Goal: Task Accomplishment & Management: Use online tool/utility

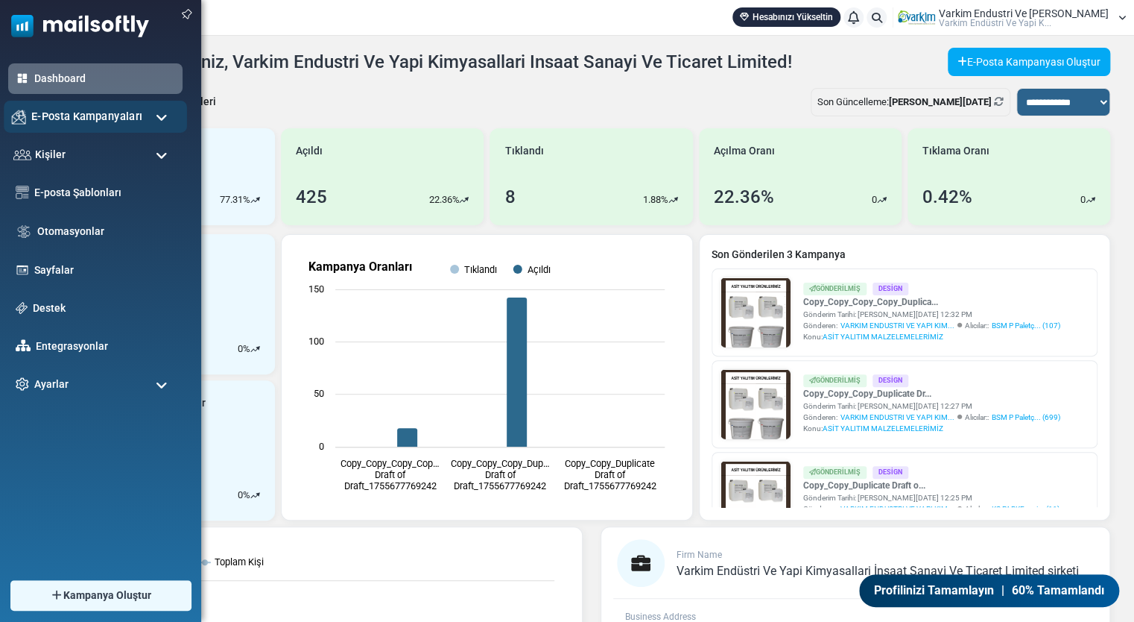
click at [48, 120] on span "E-Posta Kampanyaları" at bounding box center [86, 116] width 111 height 16
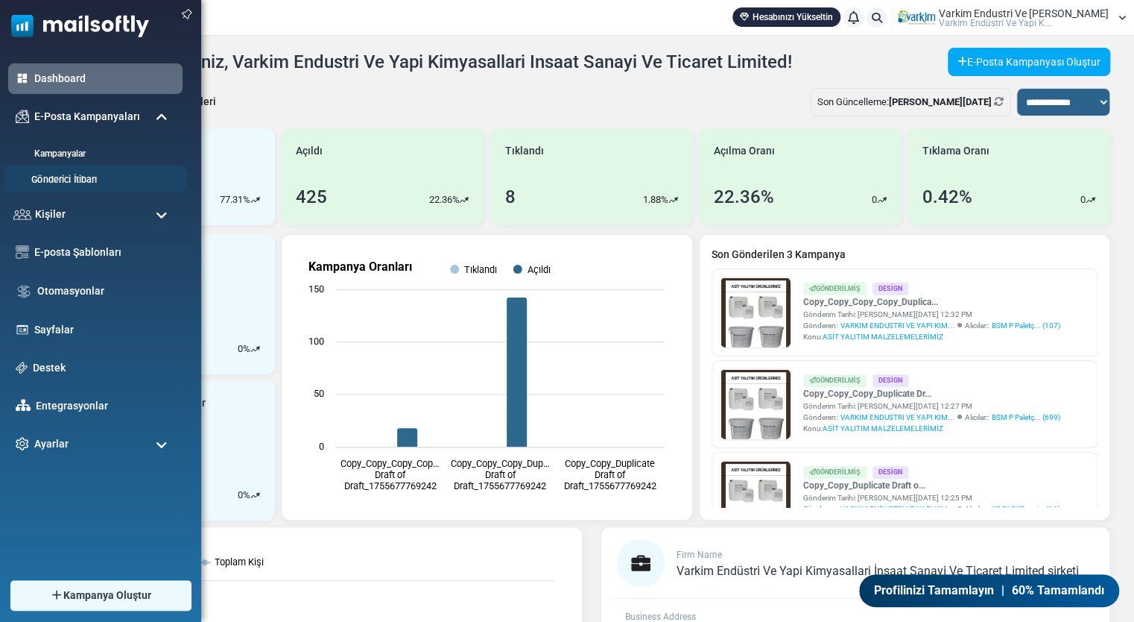
click at [70, 181] on link "Gönderici İtibarı" at bounding box center [93, 180] width 179 height 14
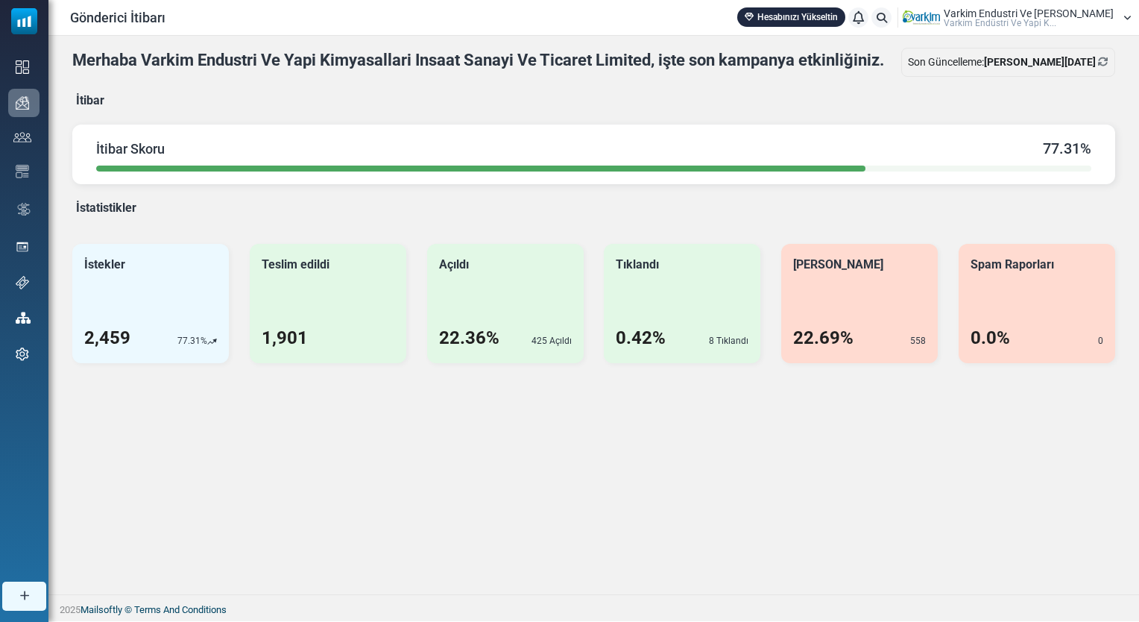
click at [394, 212] on div "Merhaba Varkim Endustri Ve Yapi Kimyasallari Insaat Sanayi Ve Ticaret Limited, …" at bounding box center [593, 205] width 1043 height 315
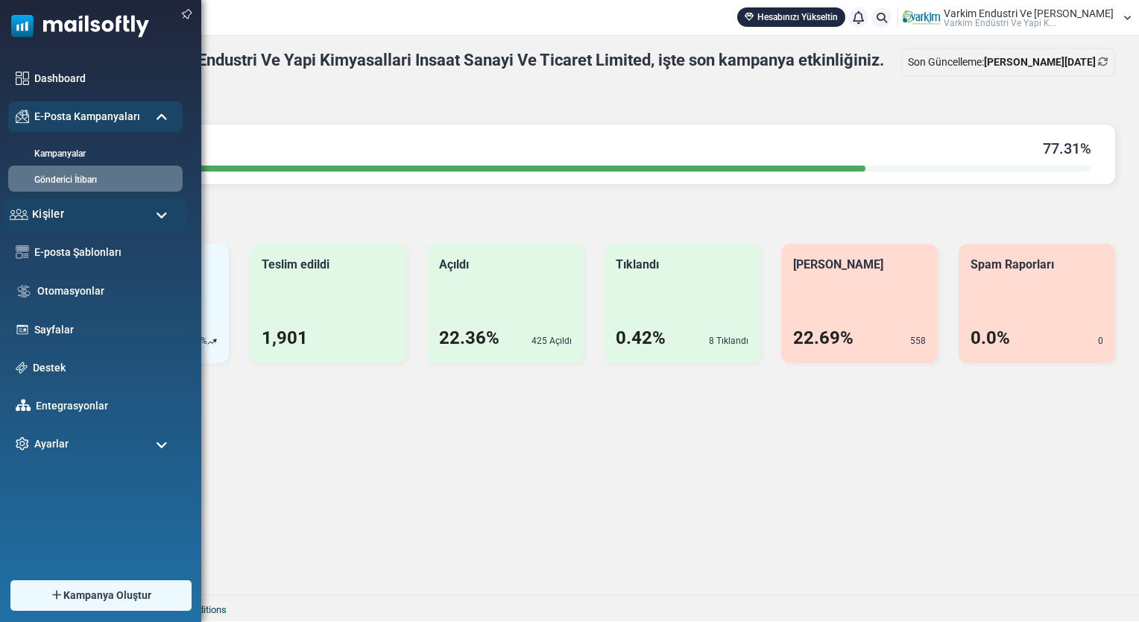
click at [75, 222] on div "Kişiler" at bounding box center [95, 214] width 183 height 32
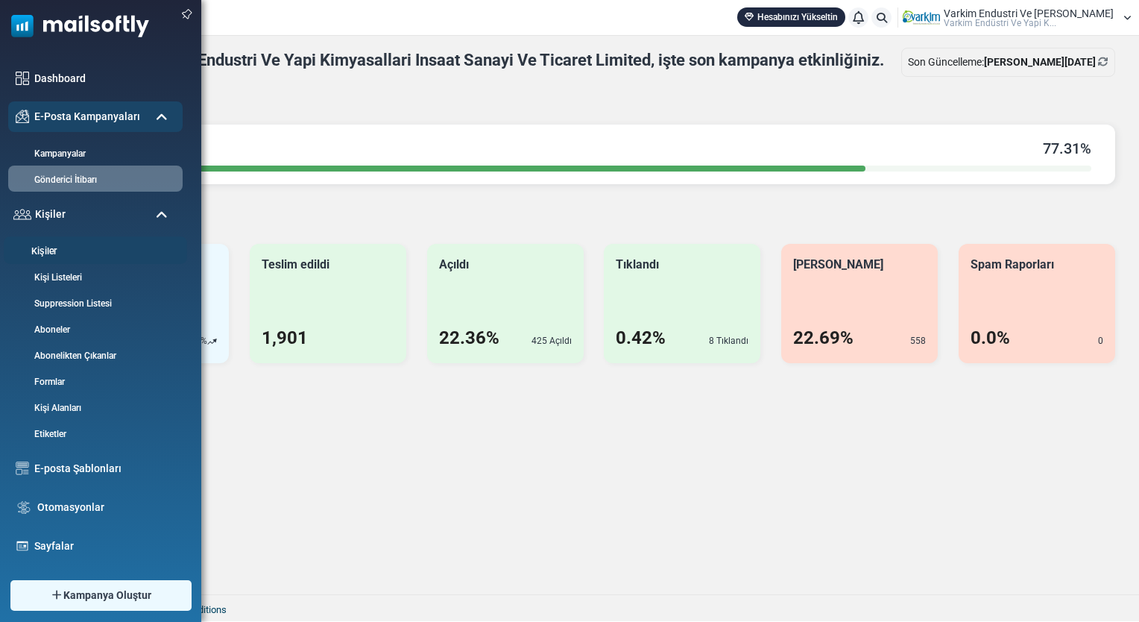
click at [78, 253] on link "Kişiler" at bounding box center [93, 251] width 179 height 14
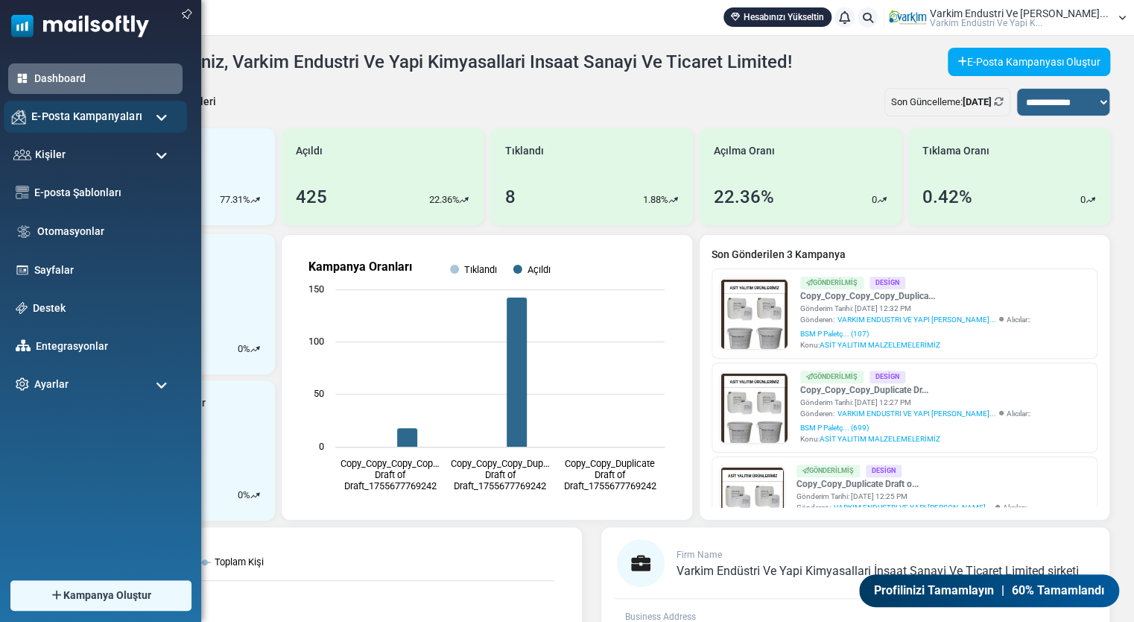
click at [51, 119] on span "E-Posta Kampanyaları" at bounding box center [86, 116] width 111 height 16
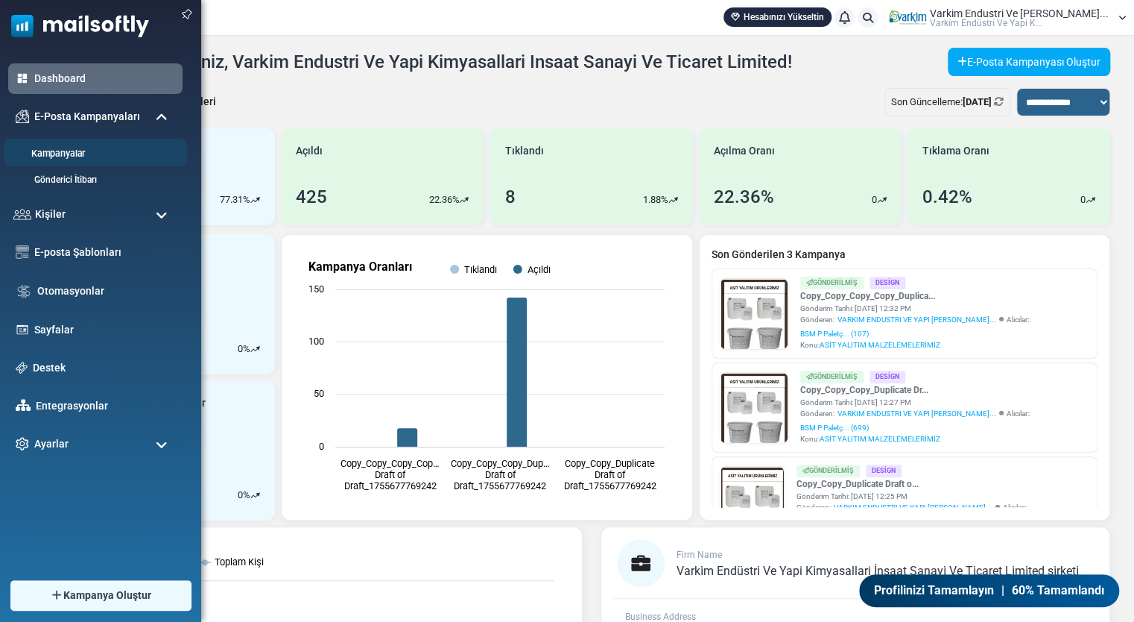
click at [91, 157] on link "Kampanyalar" at bounding box center [93, 154] width 179 height 14
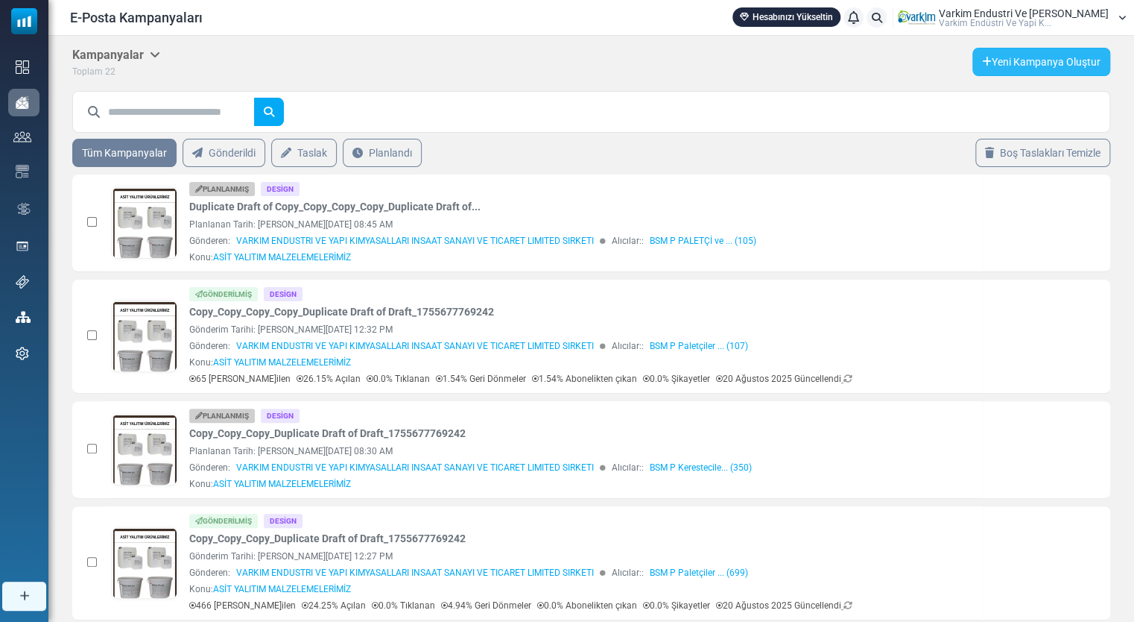
click at [1041, 60] on link "Yeni Kampanya Oluştur" at bounding box center [1042, 62] width 138 height 28
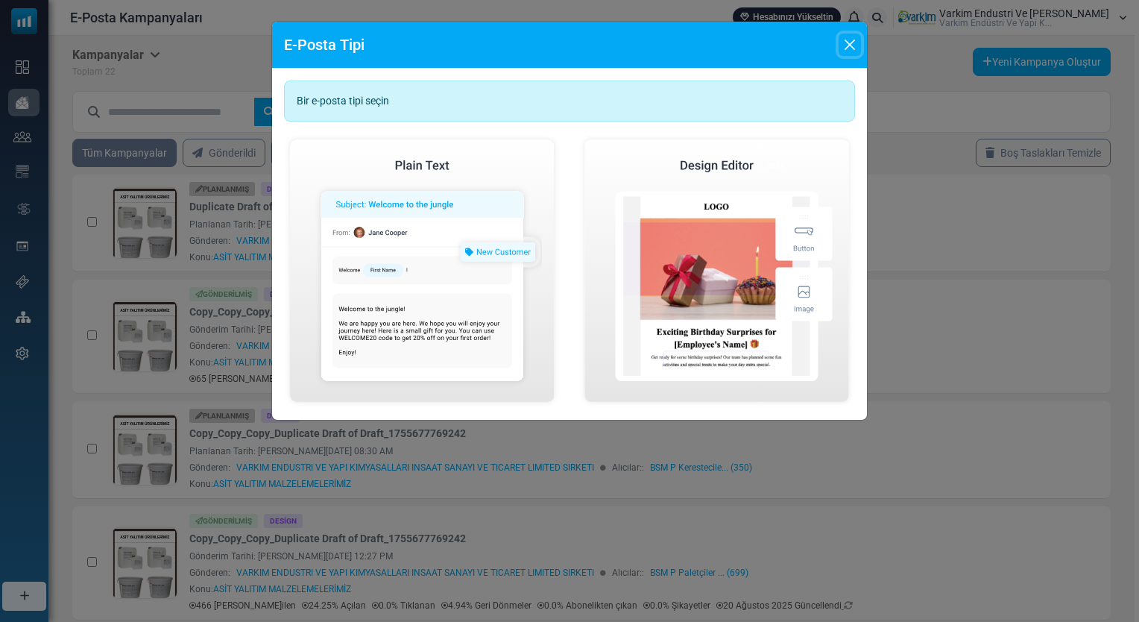
click at [845, 49] on button "Close" at bounding box center [850, 45] width 22 height 22
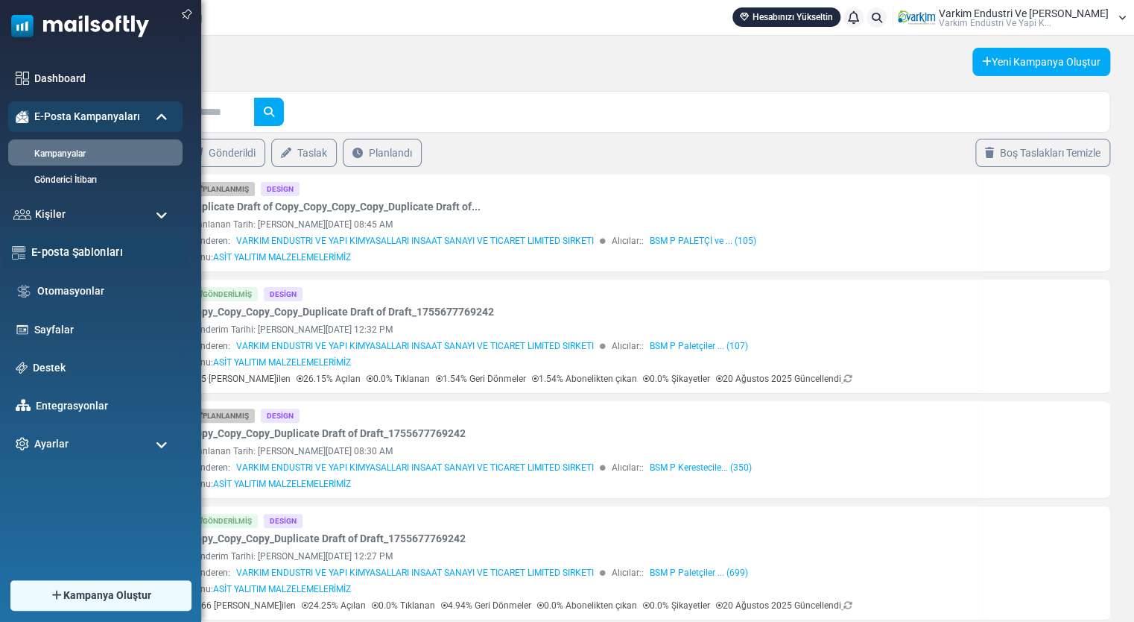
click at [98, 255] on link "E-posta Şablonları" at bounding box center [105, 252] width 148 height 16
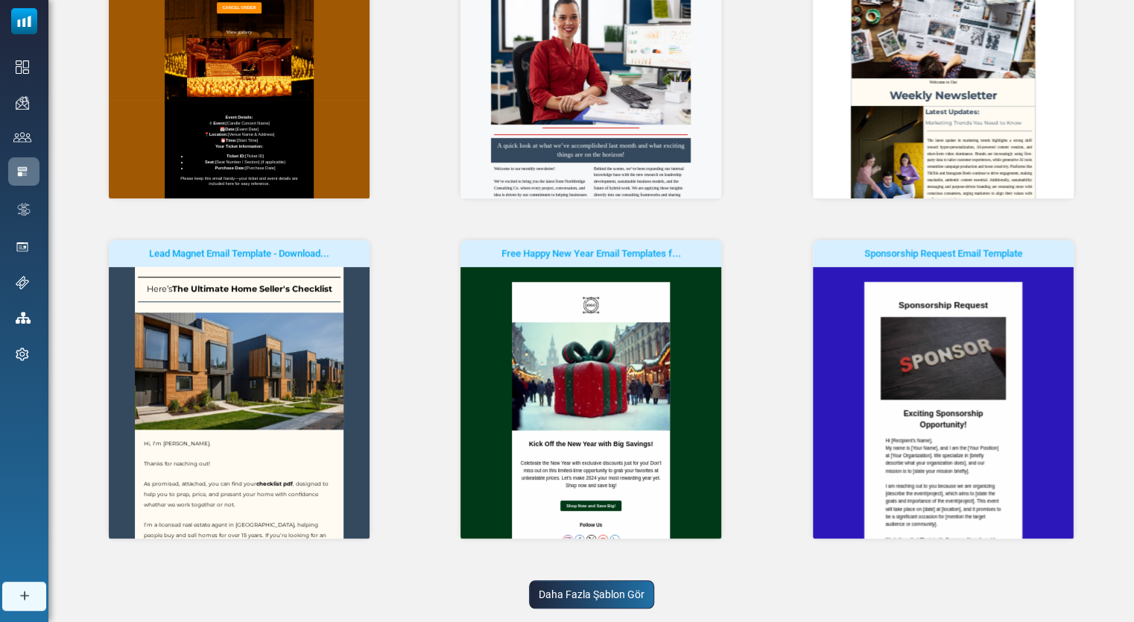
scroll to position [343, 0]
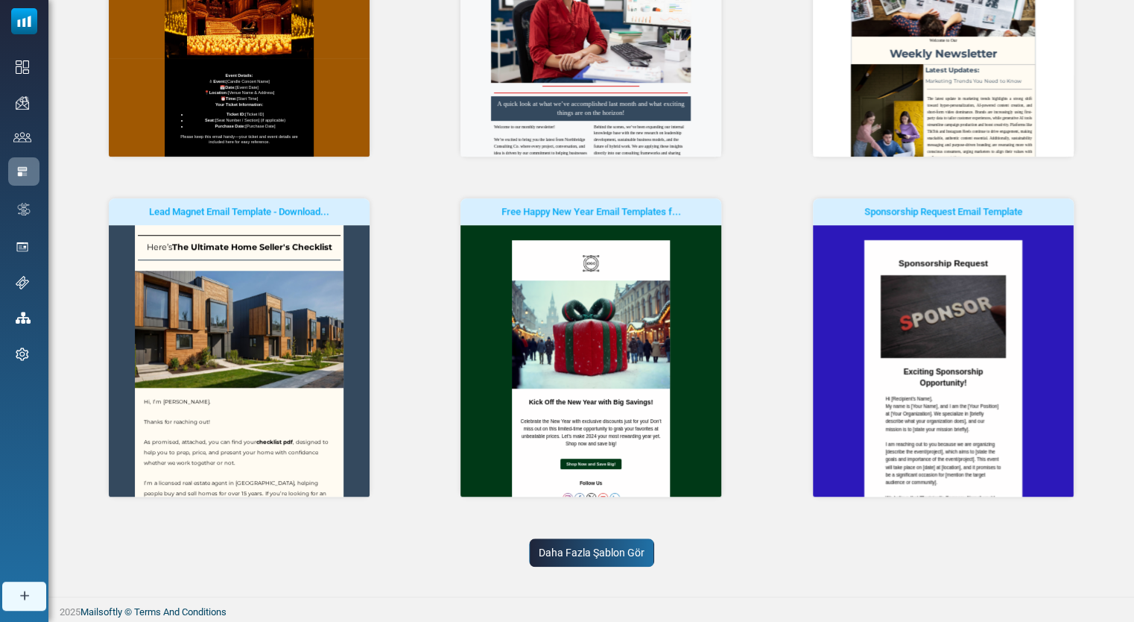
click at [570, 558] on link "Daha Fazla Şablon Gör" at bounding box center [591, 552] width 125 height 28
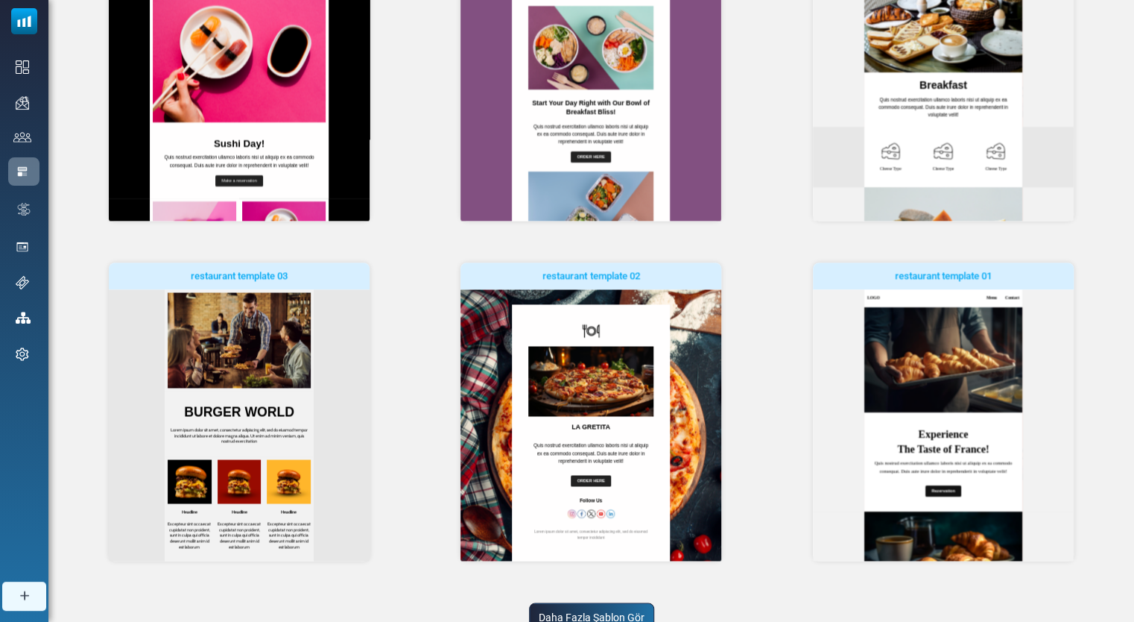
scroll to position [1029, 0]
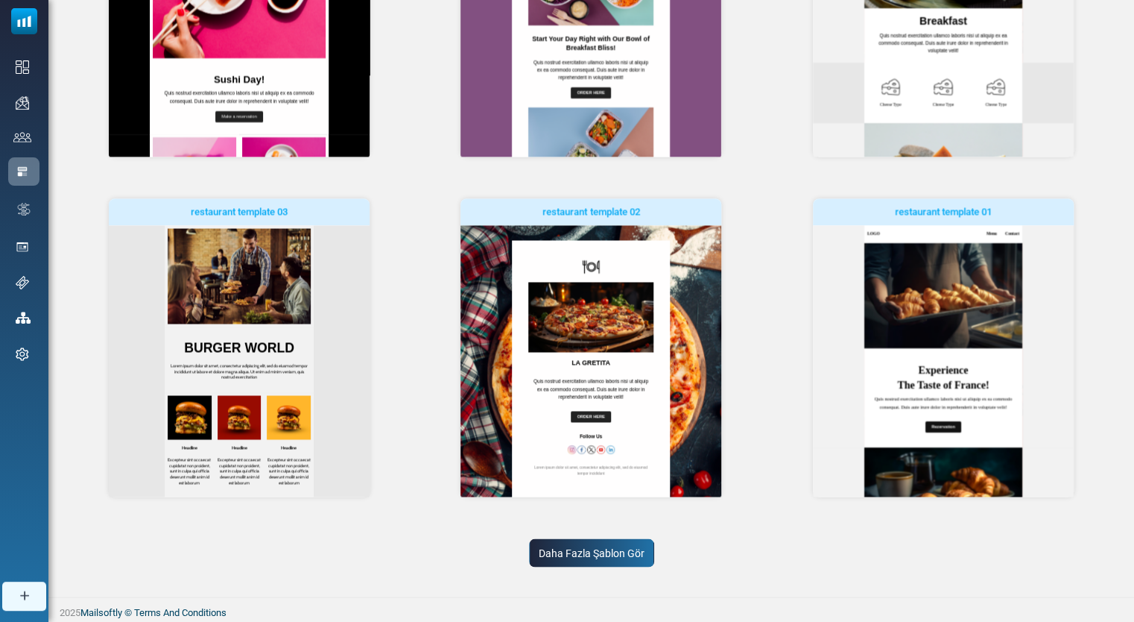
click at [596, 545] on link "Daha Fazla Şablon Gör" at bounding box center [591, 552] width 125 height 28
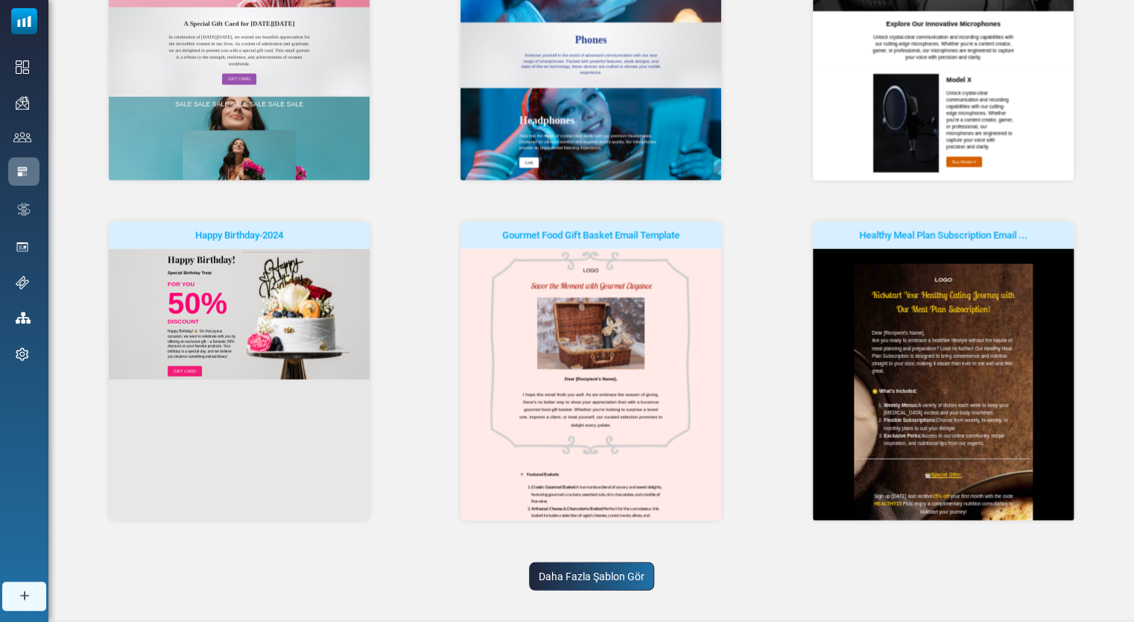
scroll to position [0, 0]
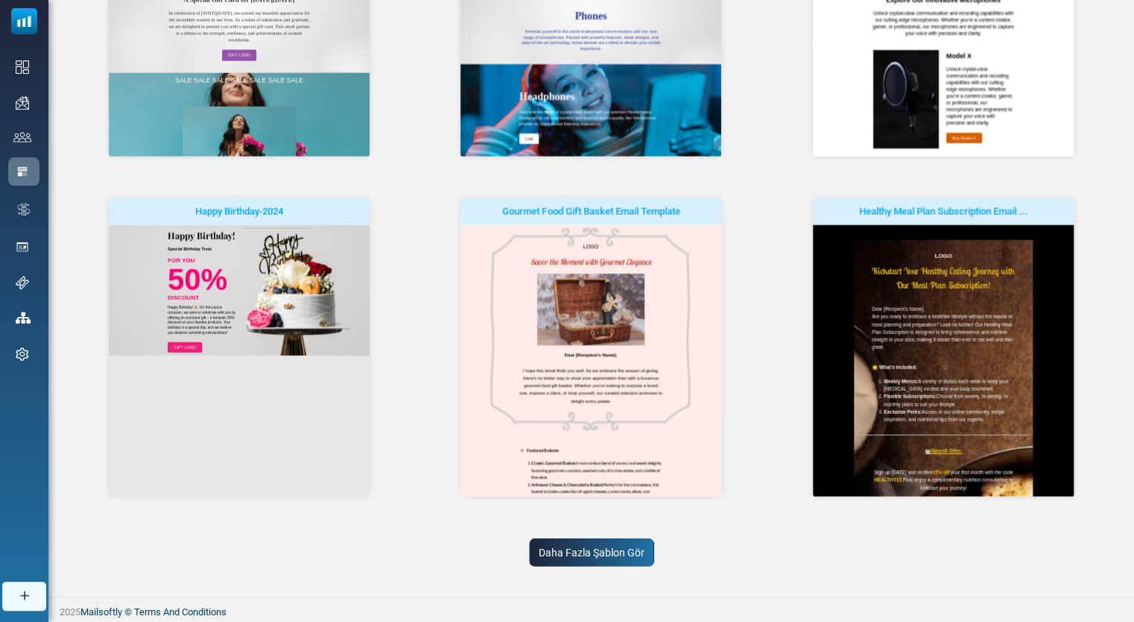
click at [567, 545] on link "Daha Fazla Şablon Gör" at bounding box center [591, 552] width 125 height 28
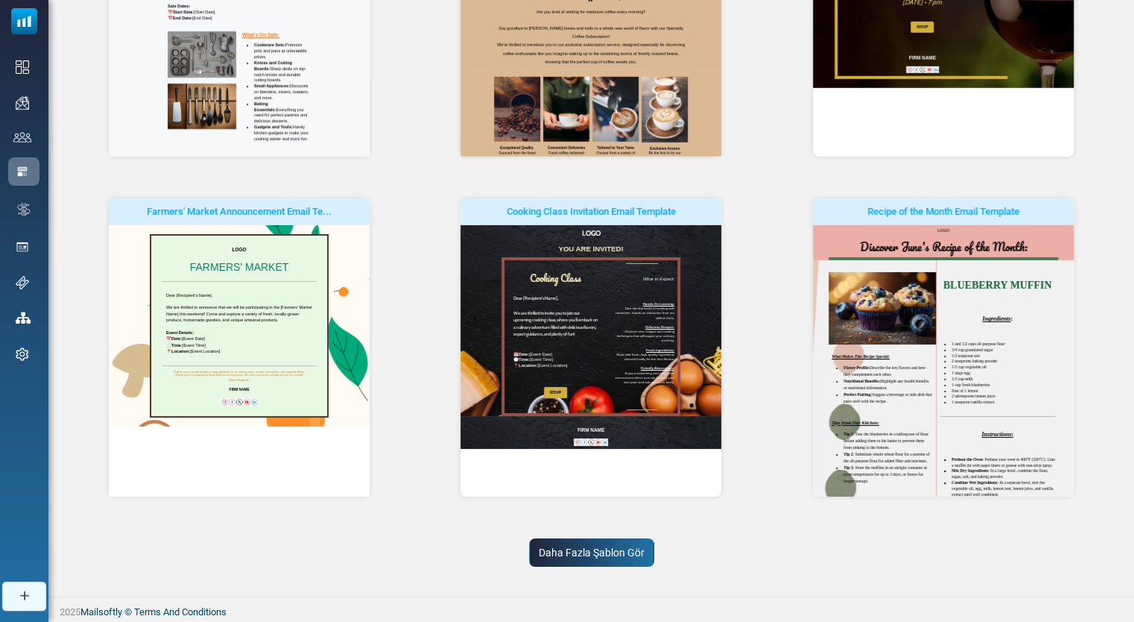
click at [558, 548] on link "Daha Fazla Şablon Gör" at bounding box center [591, 552] width 125 height 28
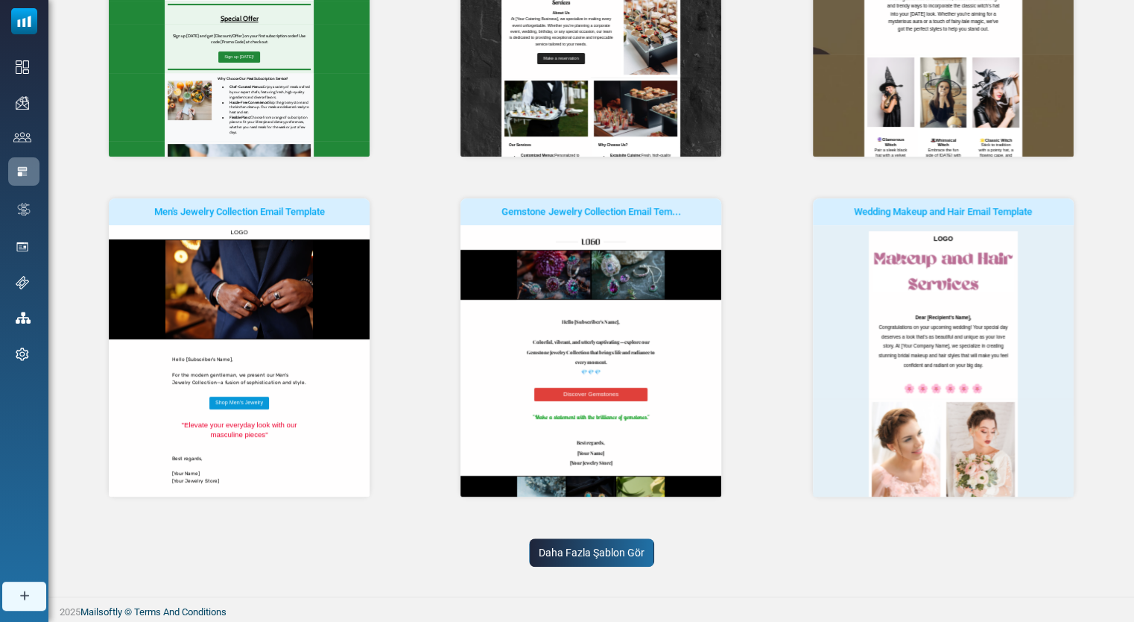
click at [551, 541] on link "Daha Fazla Şablon Gör" at bounding box center [591, 552] width 125 height 28
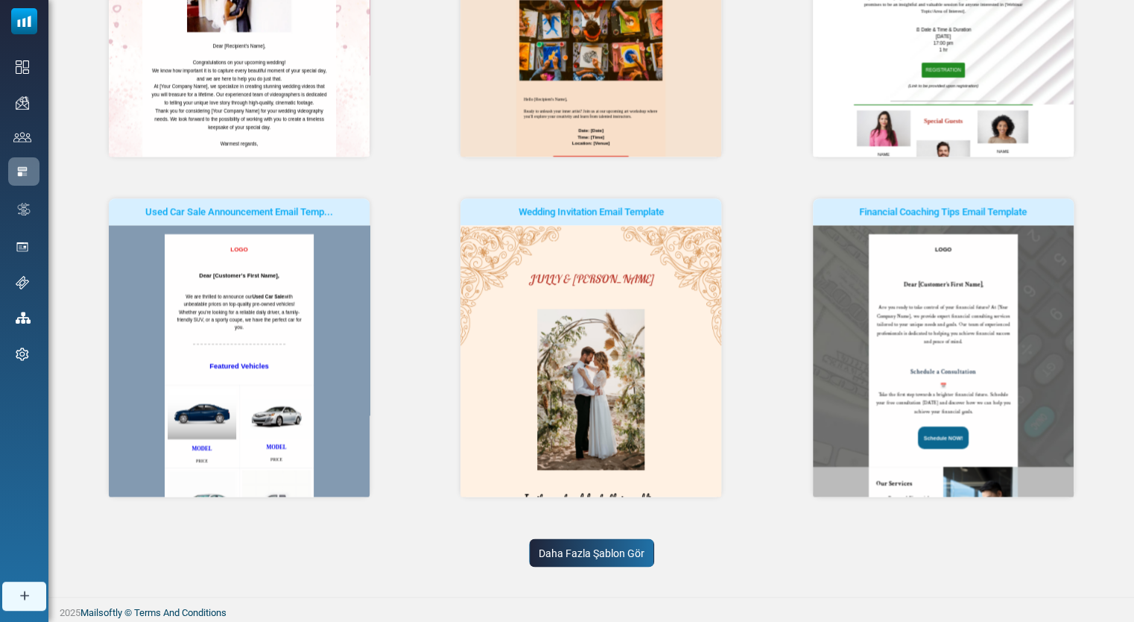
click at [605, 541] on link "Daha Fazla Şablon Gör" at bounding box center [591, 552] width 125 height 28
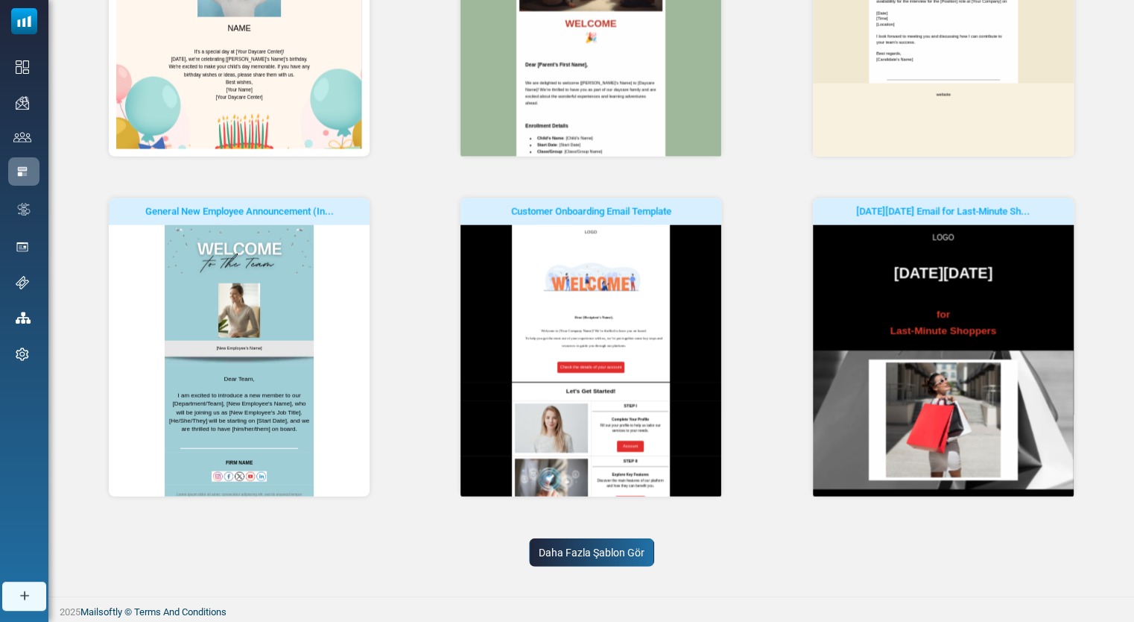
click at [636, 555] on link "Daha Fazla Şablon Gör" at bounding box center [591, 552] width 125 height 28
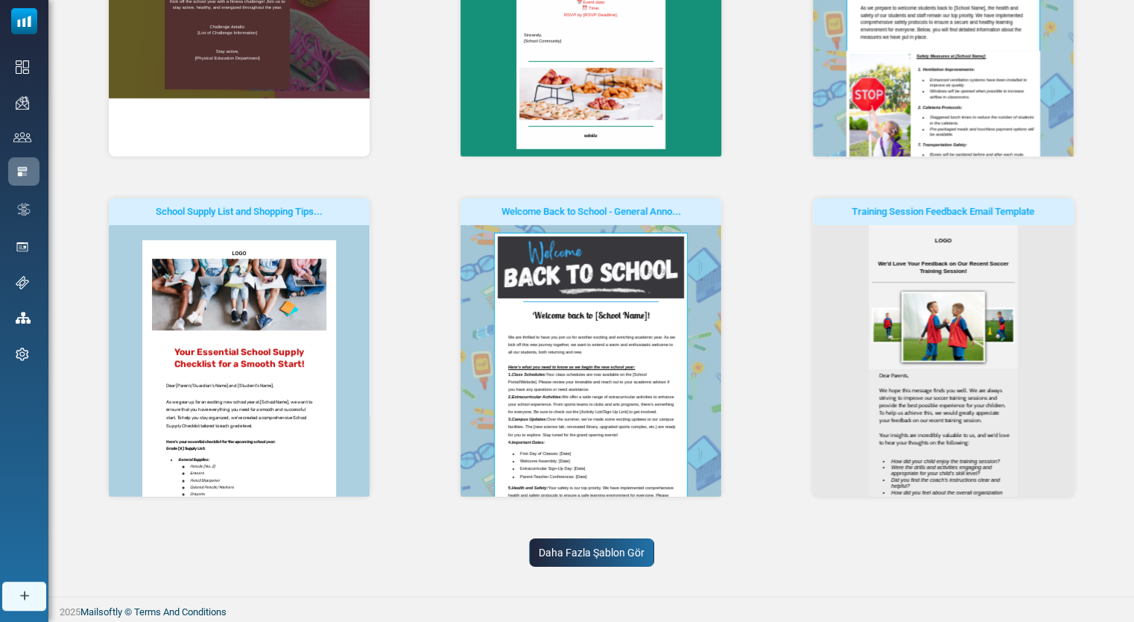
click at [607, 551] on link "Daha Fazla Şablon Gör" at bounding box center [591, 552] width 125 height 28
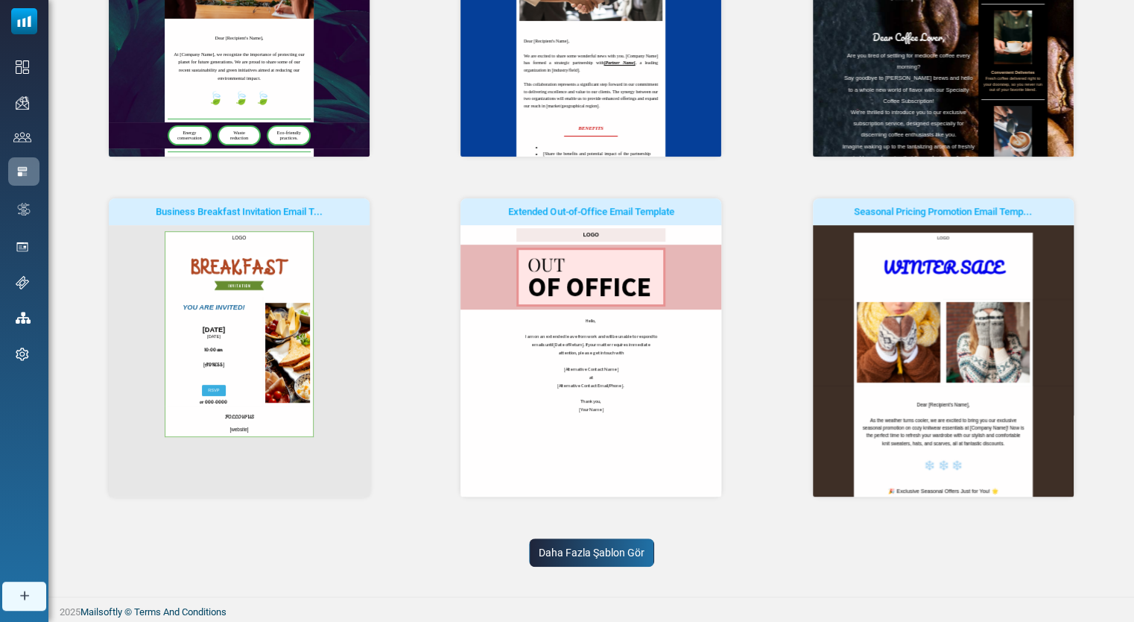
click at [623, 556] on link "Daha Fazla Şablon Gör" at bounding box center [591, 552] width 125 height 28
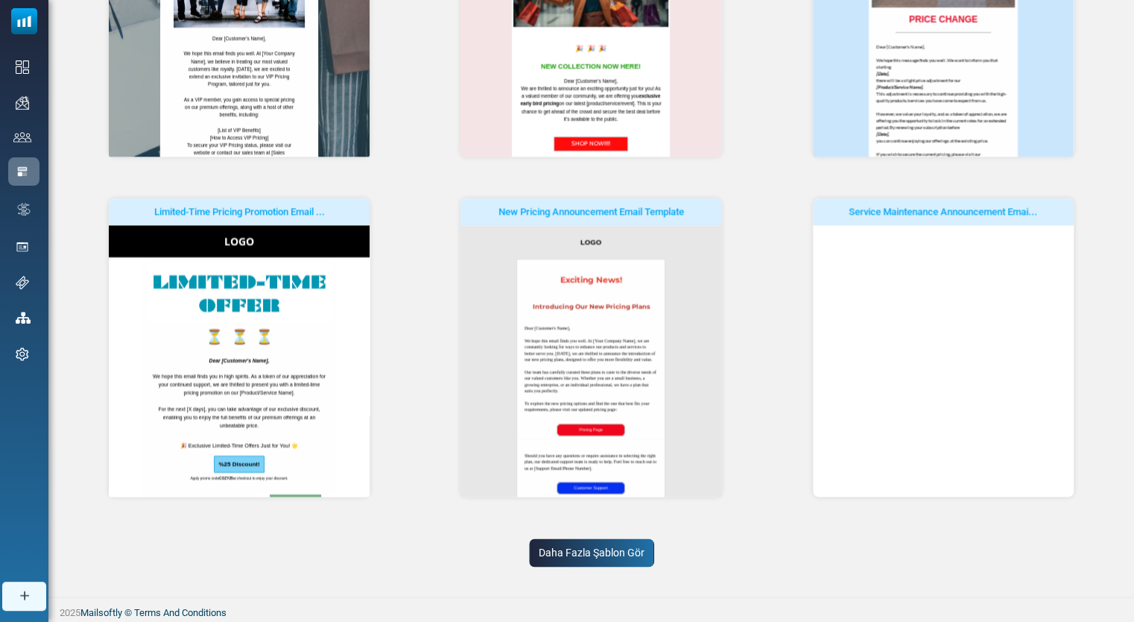
click at [623, 556] on link "Daha Fazla Şablon Gör" at bounding box center [591, 552] width 125 height 28
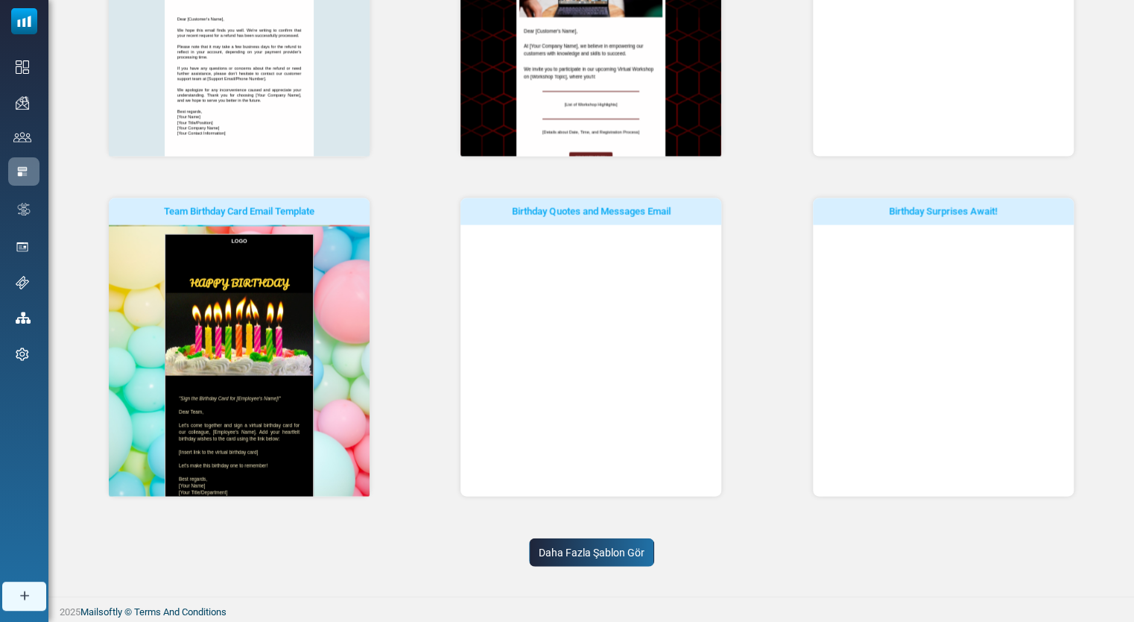
click at [621, 557] on link "Daha Fazla Şablon Gör" at bounding box center [591, 552] width 125 height 28
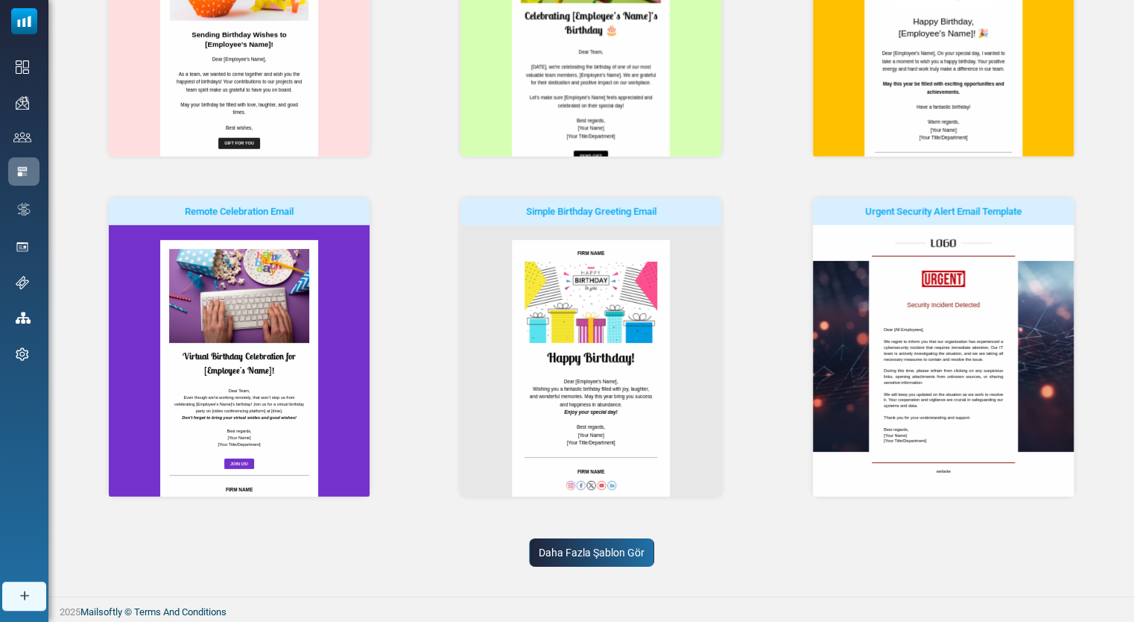
click at [612, 555] on link "Daha Fazla Şablon Gör" at bounding box center [591, 552] width 125 height 28
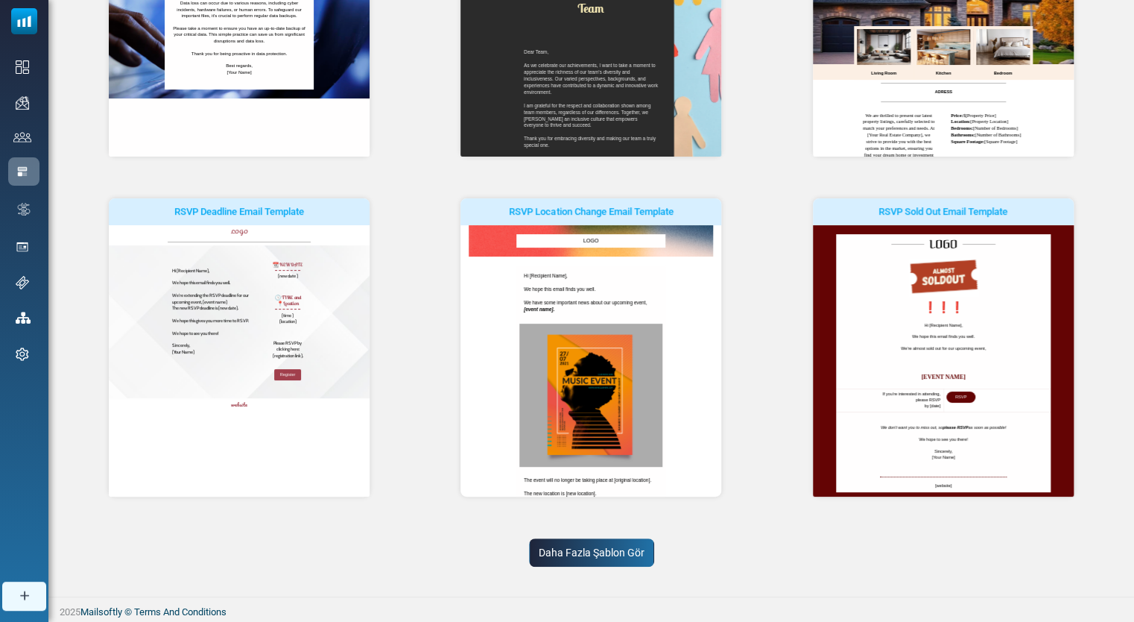
click at [612, 555] on link "Daha Fazla Şablon Gör" at bounding box center [591, 552] width 125 height 28
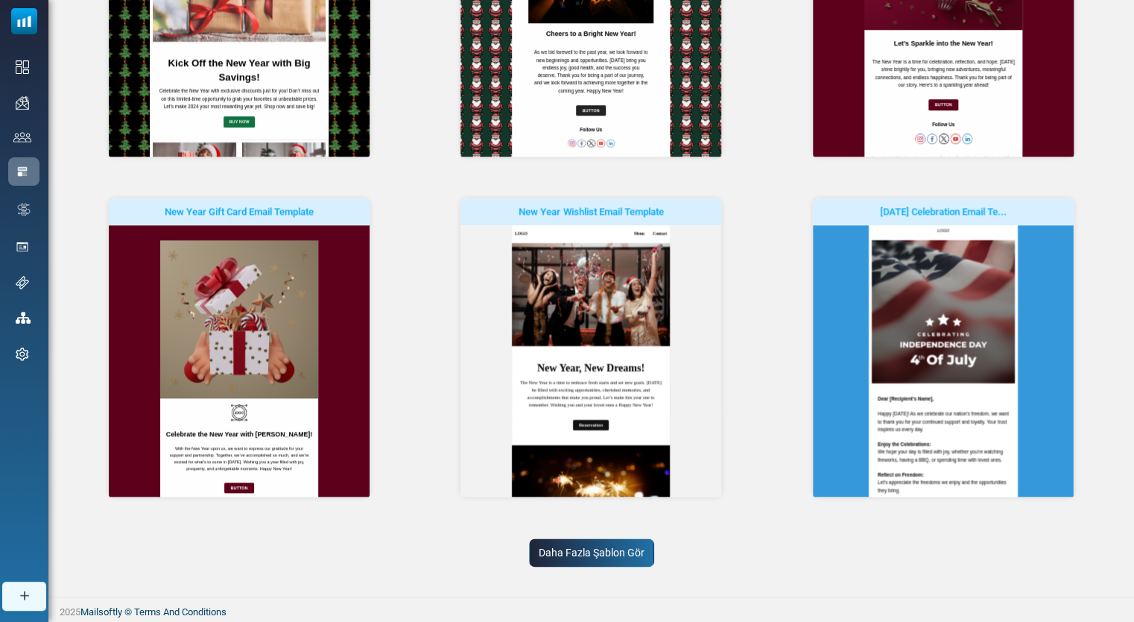
click at [587, 549] on link "Daha Fazla Şablon Gör" at bounding box center [591, 552] width 125 height 28
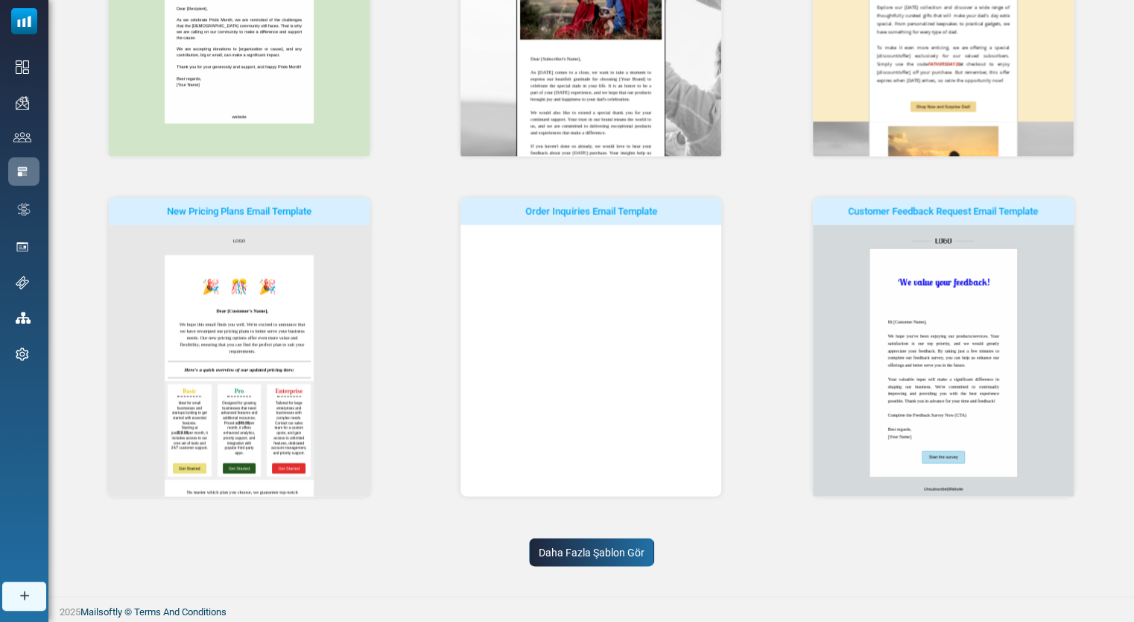
click at [587, 562] on link "Daha Fazla Şablon Gör" at bounding box center [591, 552] width 125 height 28
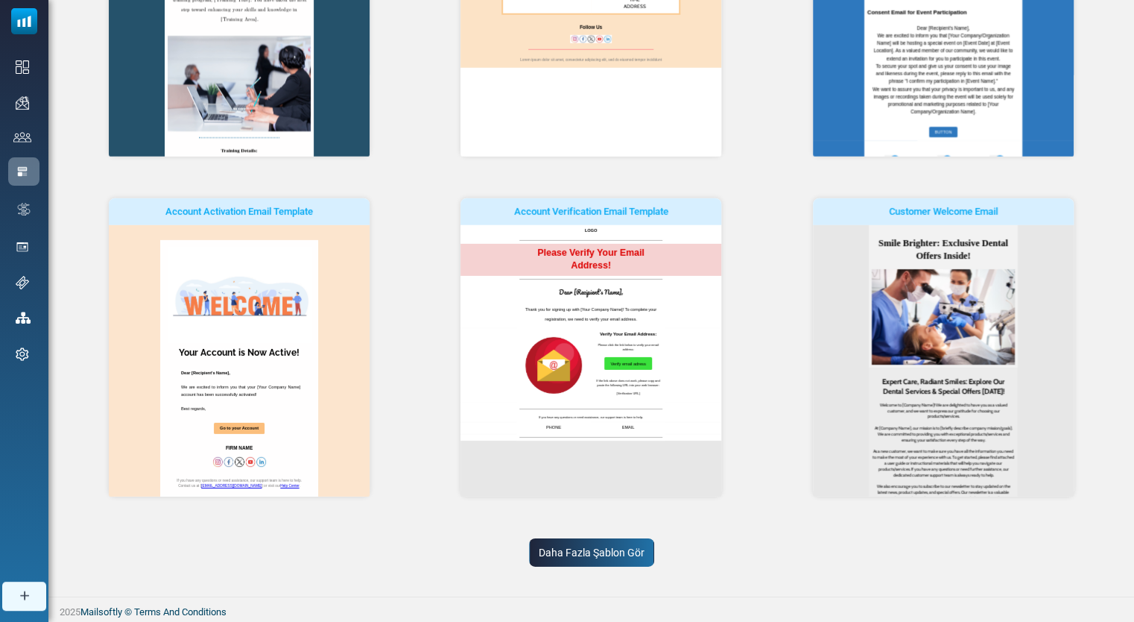
click at [587, 562] on link "Daha Fazla Şablon Gör" at bounding box center [591, 552] width 125 height 28
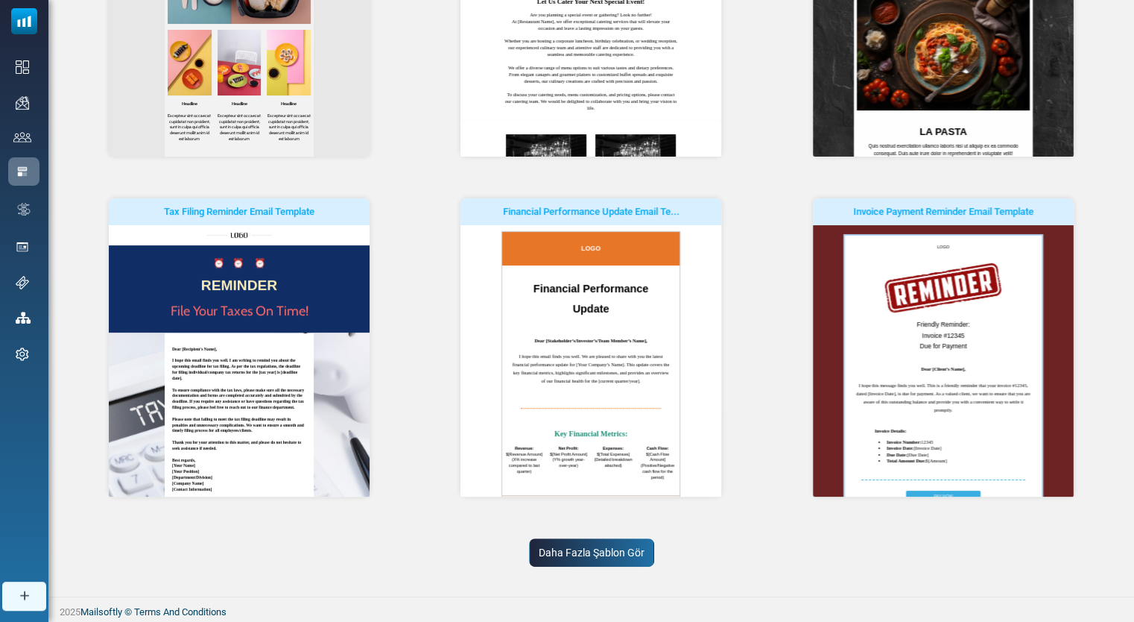
click at [601, 547] on link "Daha Fazla Şablon Gör" at bounding box center [591, 552] width 125 height 28
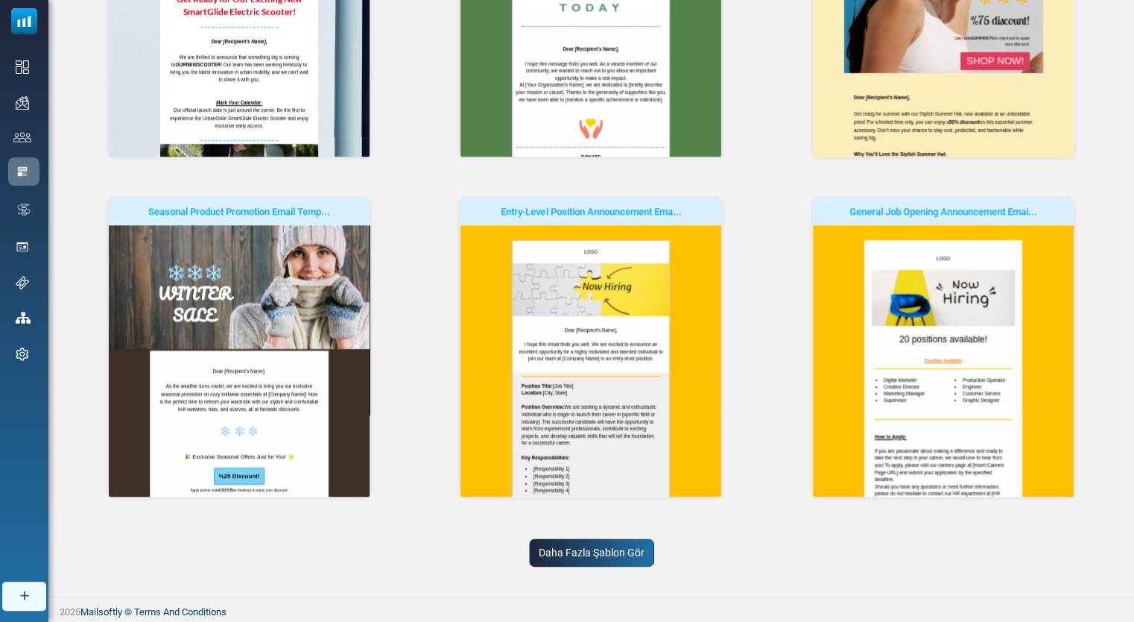
click at [606, 555] on link "Daha Fazla Şablon Gör" at bounding box center [591, 552] width 125 height 28
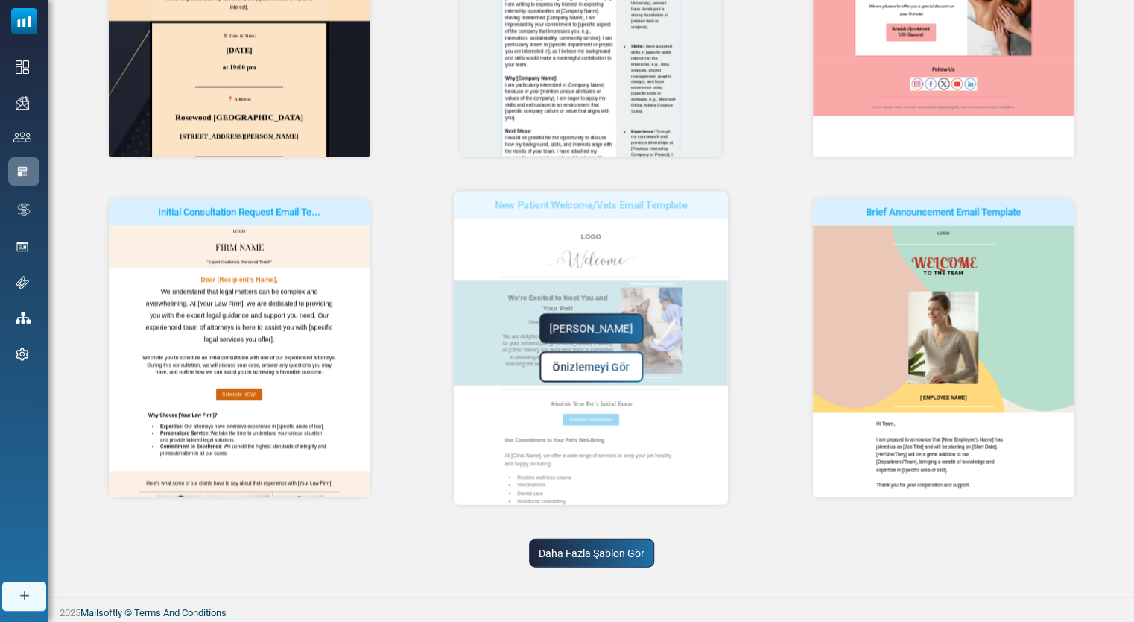
click at [605, 558] on link "Daha Fazla Şablon Gör" at bounding box center [591, 552] width 125 height 28
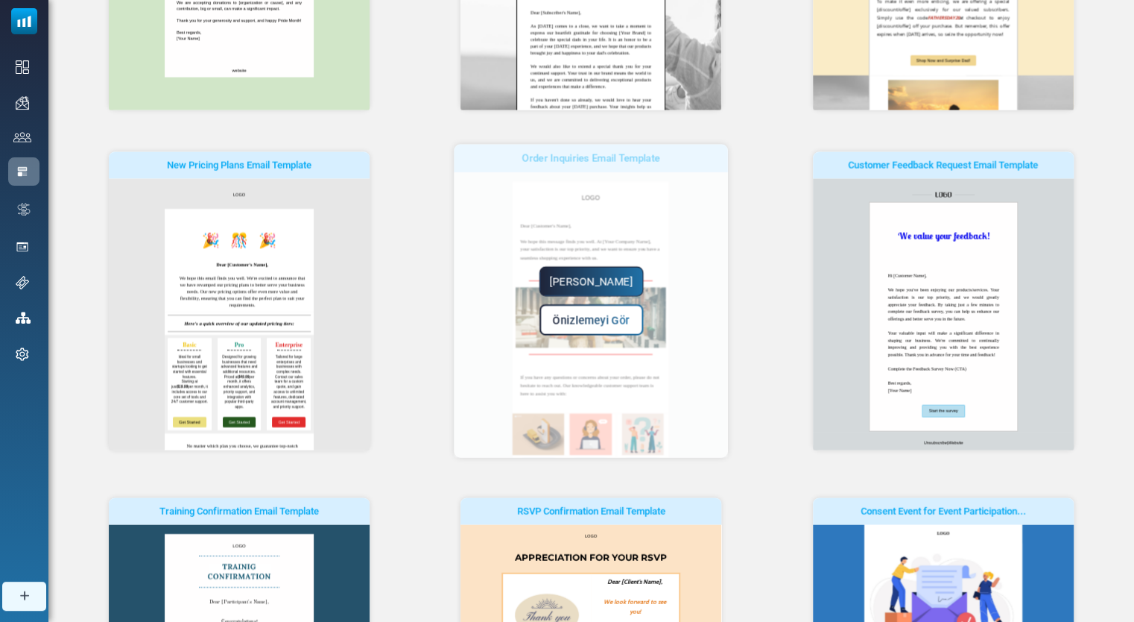
drag, startPoint x: 722, startPoint y: 345, endPoint x: 727, endPoint y: 392, distance: 47.2
click at [727, 392] on div "Yapmaya Başla Önizlemeyi Gör" at bounding box center [592, 301] width 274 height 313
click at [717, 363] on div "Yapmaya Başla Önizlemeyi Gör" at bounding box center [592, 301] width 274 height 313
drag, startPoint x: 722, startPoint y: 353, endPoint x: 710, endPoint y: 402, distance: 49.9
click at [710, 402] on div "Yapmaya Başla Önizlemeyi Gör" at bounding box center [592, 301] width 274 height 313
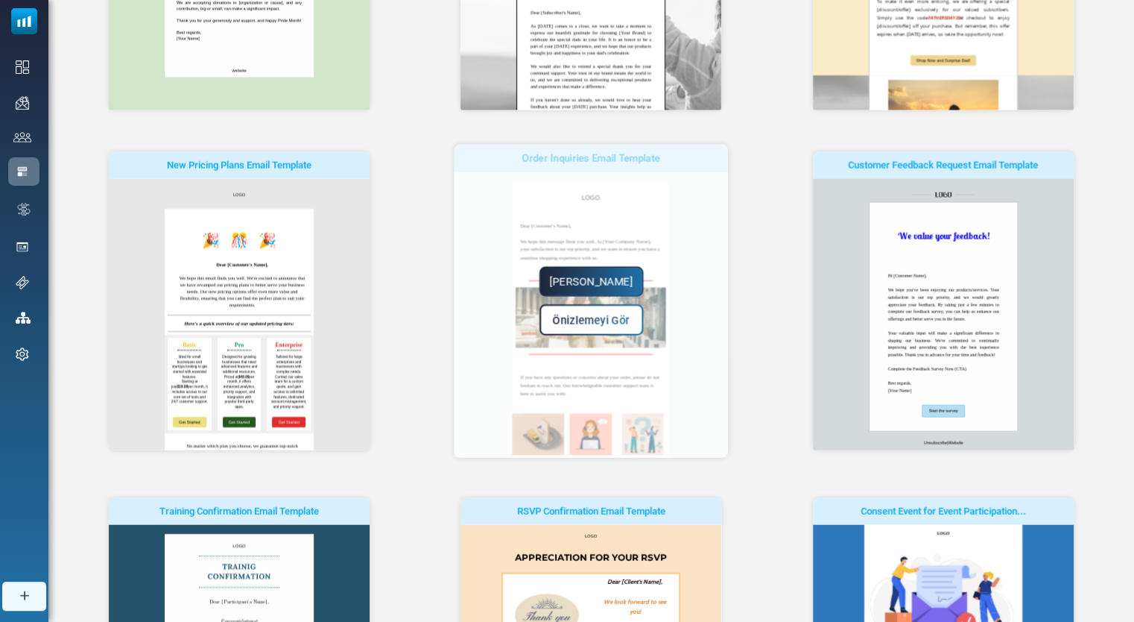
click at [710, 395] on div "Yapmaya Başla Önizlemeyi Gör" at bounding box center [592, 301] width 274 height 313
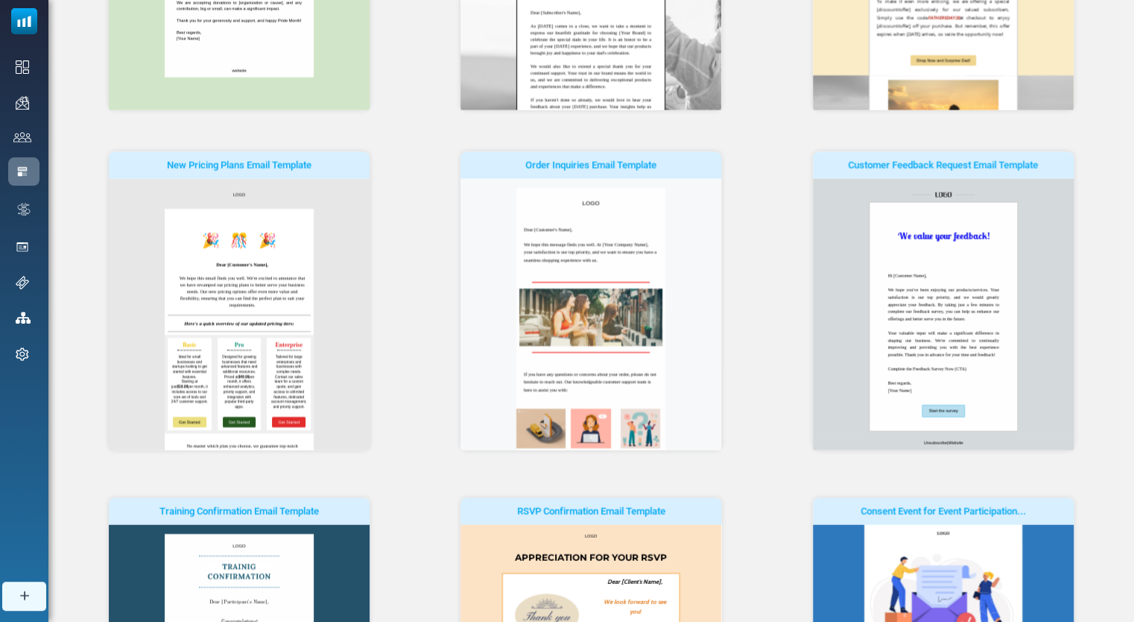
click at [754, 359] on div "Order Inquiries Email Template Yapmaya Başla Önizlemeyi Gör" at bounding box center [591, 301] width 334 height 298
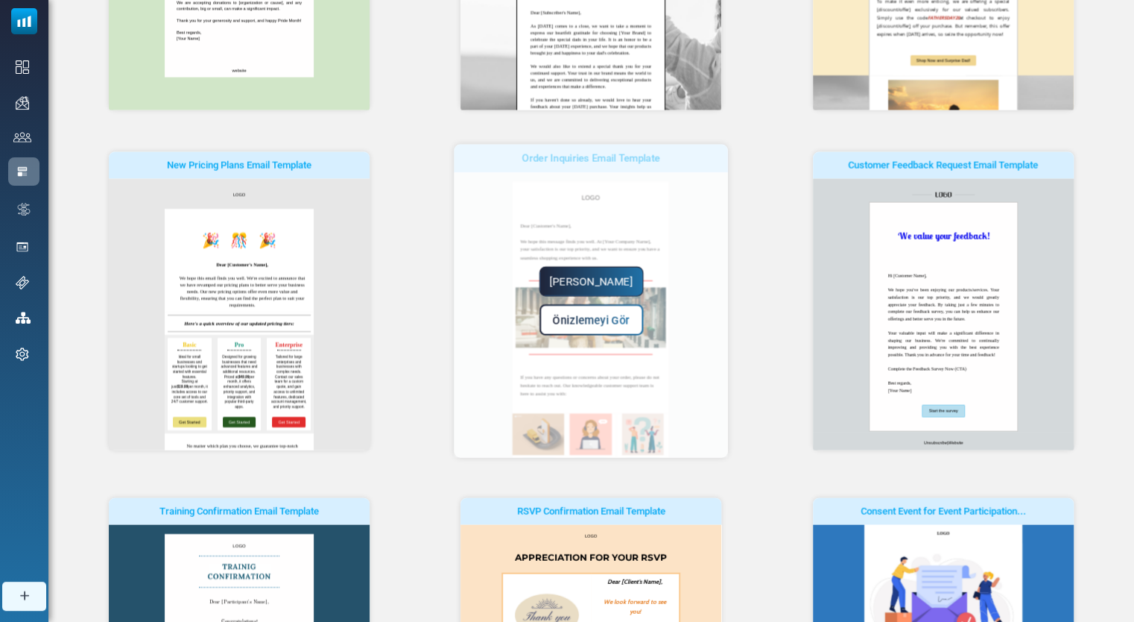
drag, startPoint x: 650, startPoint y: 410, endPoint x: 723, endPoint y: 372, distance: 82.3
click at [723, 372] on div "Yapmaya Başla Önizlemeyi Gör" at bounding box center [592, 301] width 274 height 313
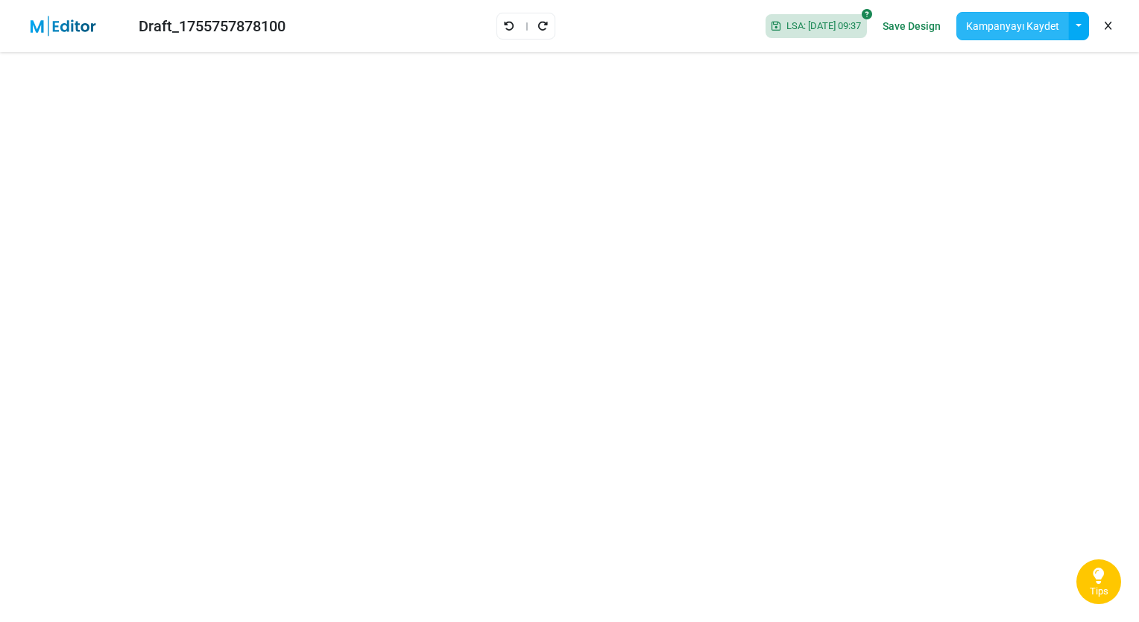
click at [1047, 32] on button "Kampanyayı Kaydet" at bounding box center [1012, 26] width 113 height 28
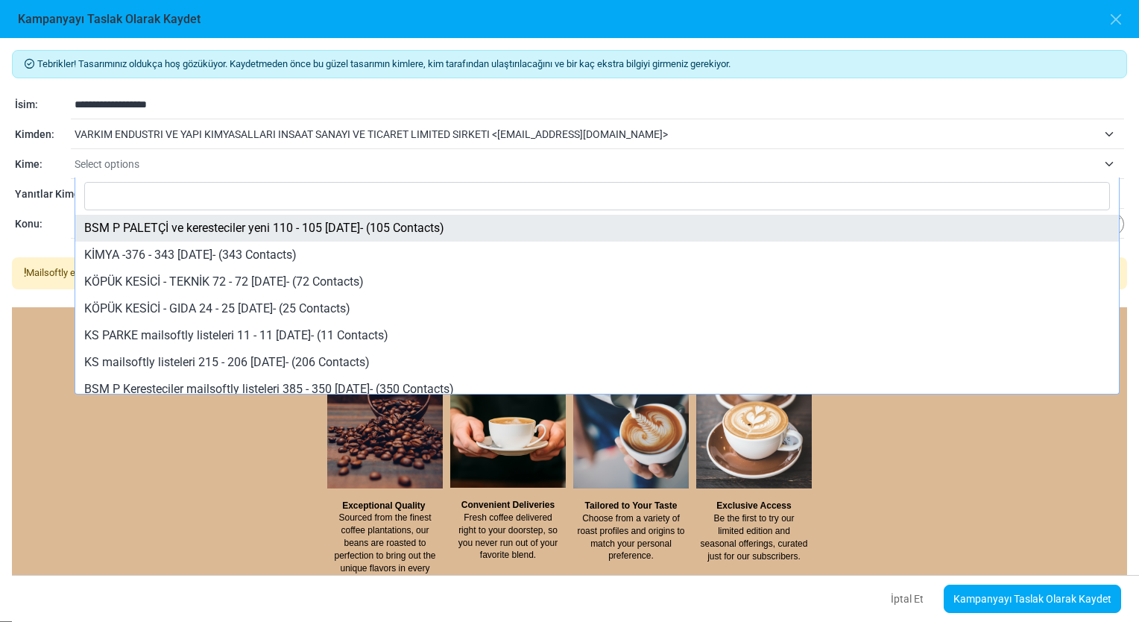
click at [248, 170] on span "Select options" at bounding box center [586, 164] width 1023 height 18
select select "*****"
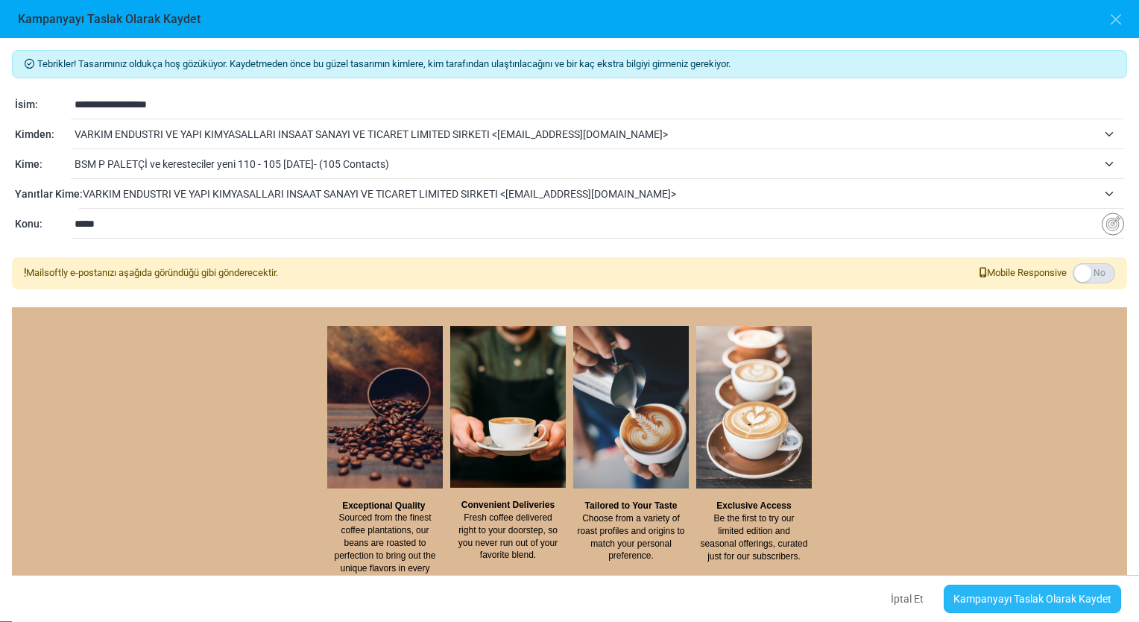
click at [1023, 603] on link "Kampanyayı Taslak Olarak Kaydet" at bounding box center [1032, 598] width 177 height 28
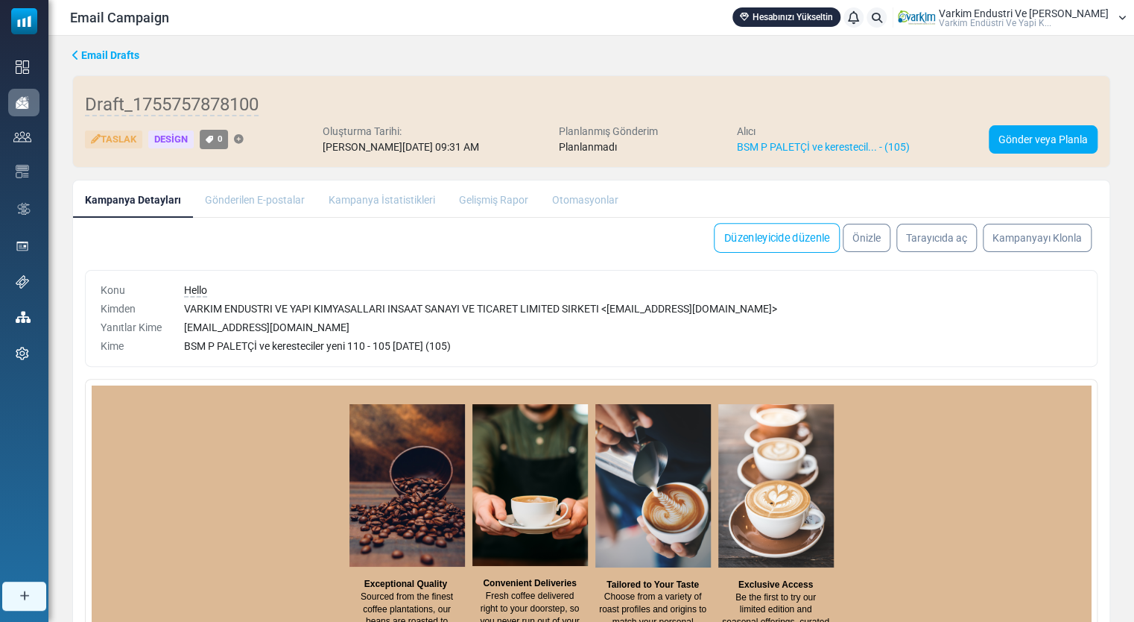
click at [815, 230] on link "Düzenleyicide düzenle" at bounding box center [777, 238] width 126 height 30
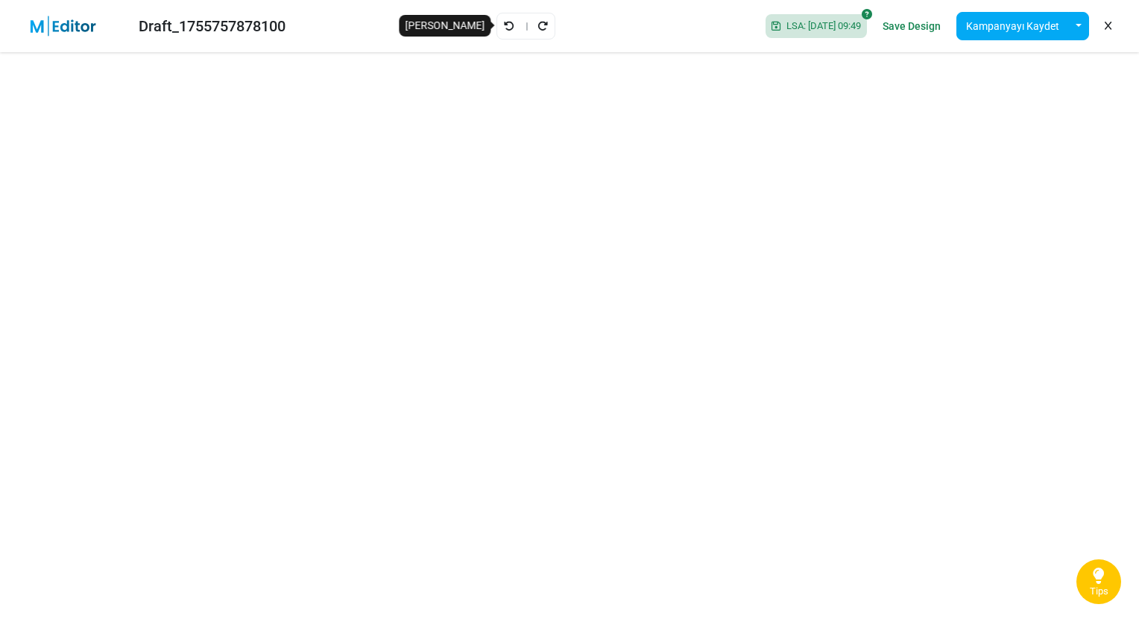
click at [504, 22] on icon "Geri Al" at bounding box center [509, 26] width 10 height 10
click at [504, 25] on icon "Geri Al" at bounding box center [509, 26] width 10 height 10
click at [504, 31] on icon "Geri Al" at bounding box center [509, 26] width 10 height 10
click at [504, 27] on icon "Geri Al" at bounding box center [509, 26] width 10 height 10
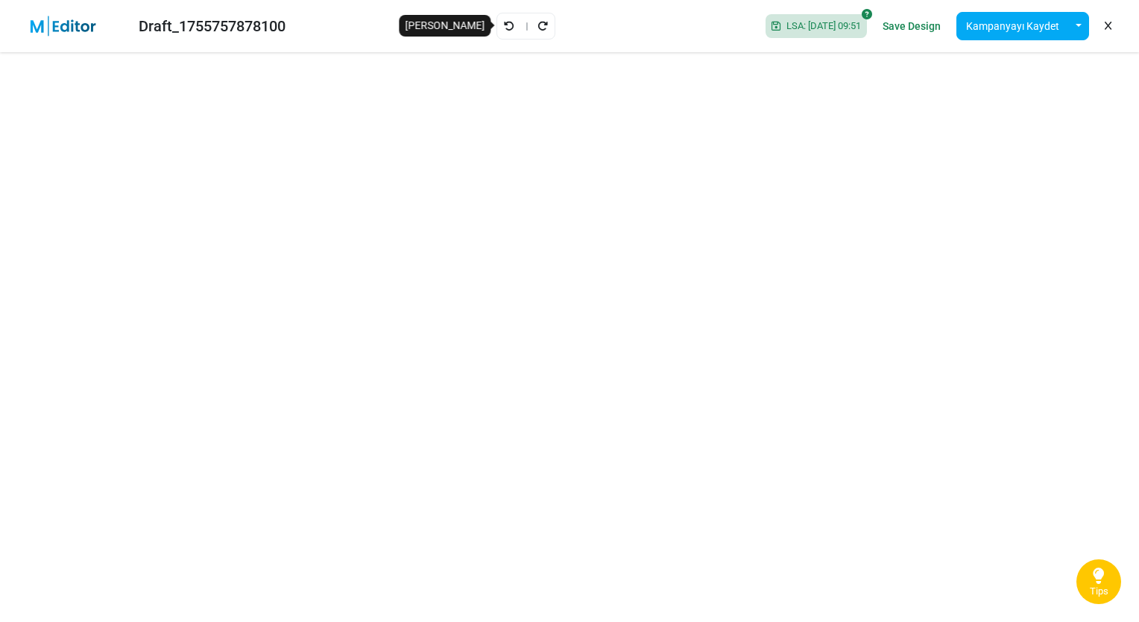
click at [504, 21] on icon "Geri Al" at bounding box center [509, 26] width 10 height 10
click at [503, 32] on link "Geri Al" at bounding box center [509, 25] width 12 height 19
click at [504, 21] on icon "Geri Al" at bounding box center [509, 26] width 10 height 10
click at [503, 20] on div "Draft_1755757878100 Saving... Save Design Kampanyayı Kaydet Şablon Olarak Kayde…" at bounding box center [569, 26] width 1139 height 52
click at [530, 16] on link "Geri Al" at bounding box center [526, 25] width 12 height 19
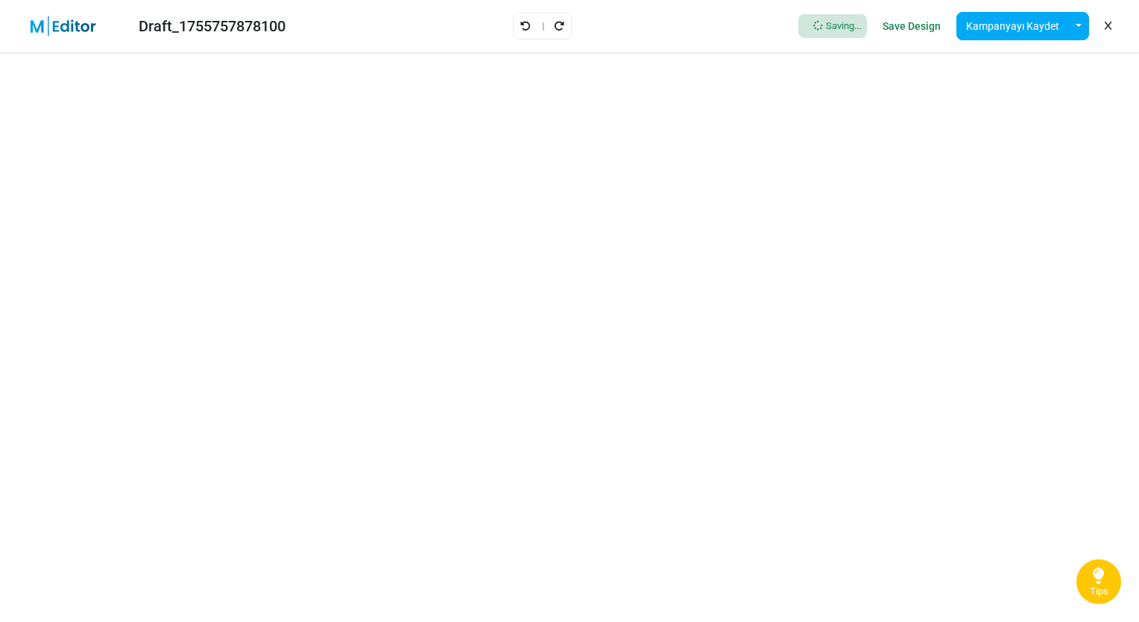
click at [530, 16] on link "Geri Al" at bounding box center [526, 25] width 12 height 19
click at [530, 16] on div at bounding box center [525, 26] width 59 height 27
click at [506, 25] on link "Geri Al" at bounding box center [509, 25] width 12 height 19
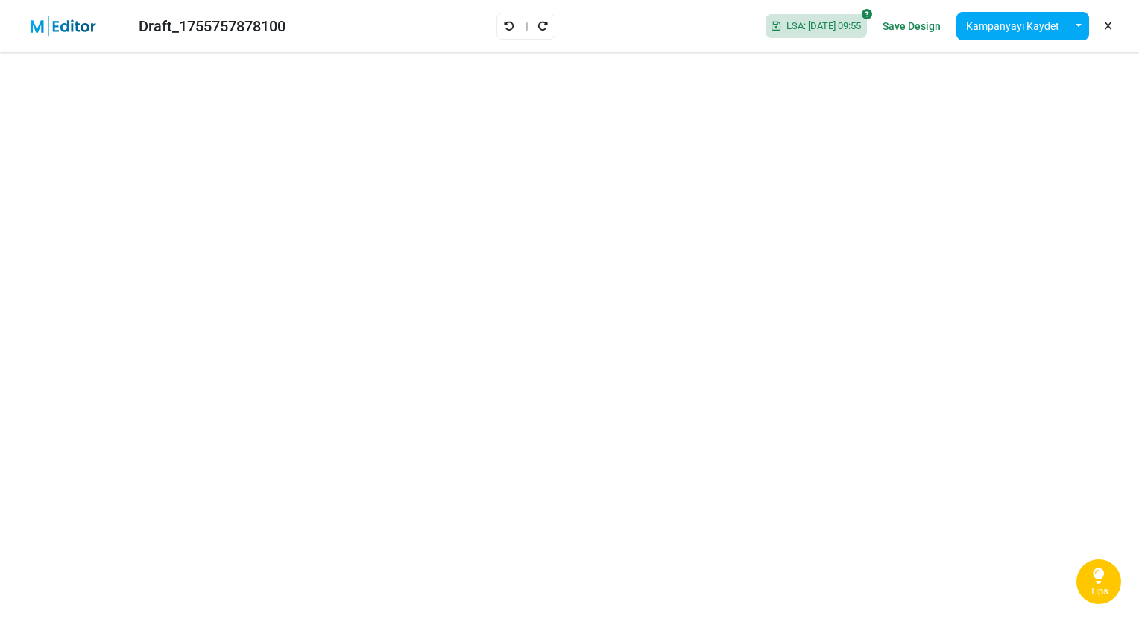
click at [506, 25] on link "Geri Al" at bounding box center [509, 25] width 12 height 19
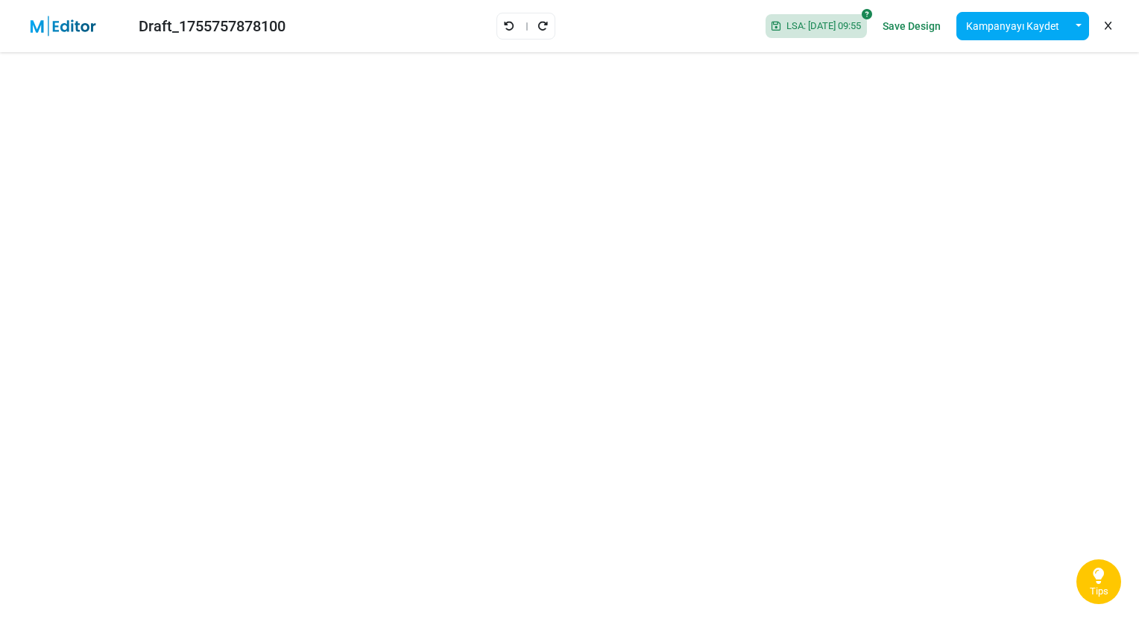
click at [506, 25] on link "Geri Al" at bounding box center [509, 25] width 12 height 19
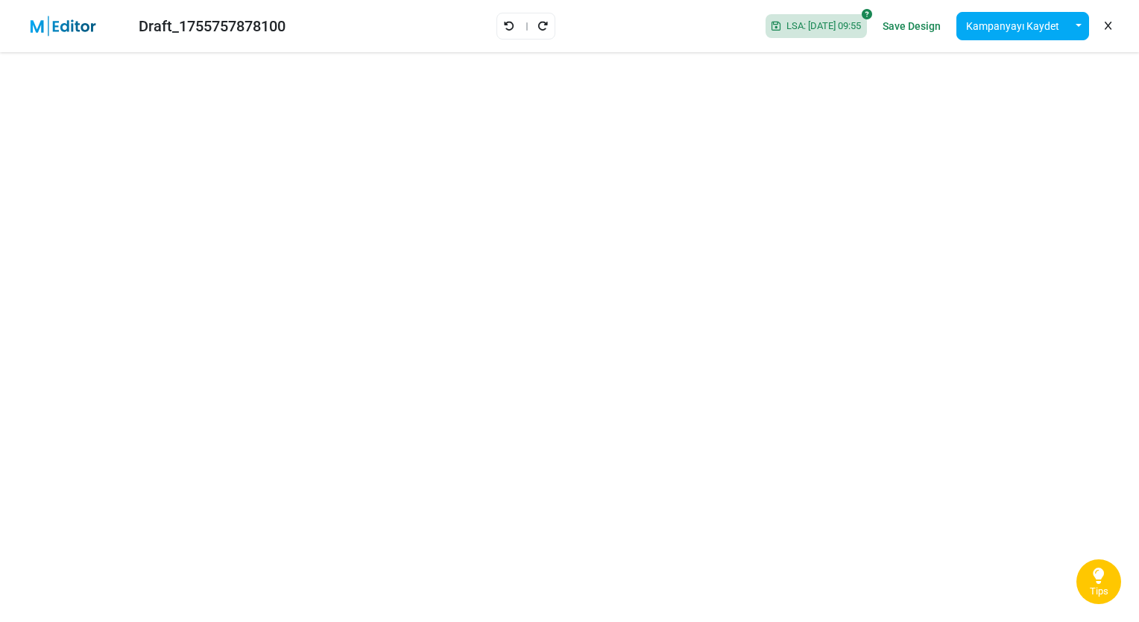
click at [506, 25] on link "Geri Al" at bounding box center [509, 25] width 12 height 19
click at [506, 25] on div "Draft_1755757878100 Saving... Save Design Kampanyayı Kaydet Şablon Olarak Kayde…" at bounding box center [569, 26] width 1139 height 52
click at [525, 24] on div at bounding box center [525, 26] width 59 height 27
click at [504, 27] on icon "Geri Al" at bounding box center [509, 26] width 10 height 10
click at [537, 24] on icon "Yeniden Uygula" at bounding box center [542, 26] width 10 height 10
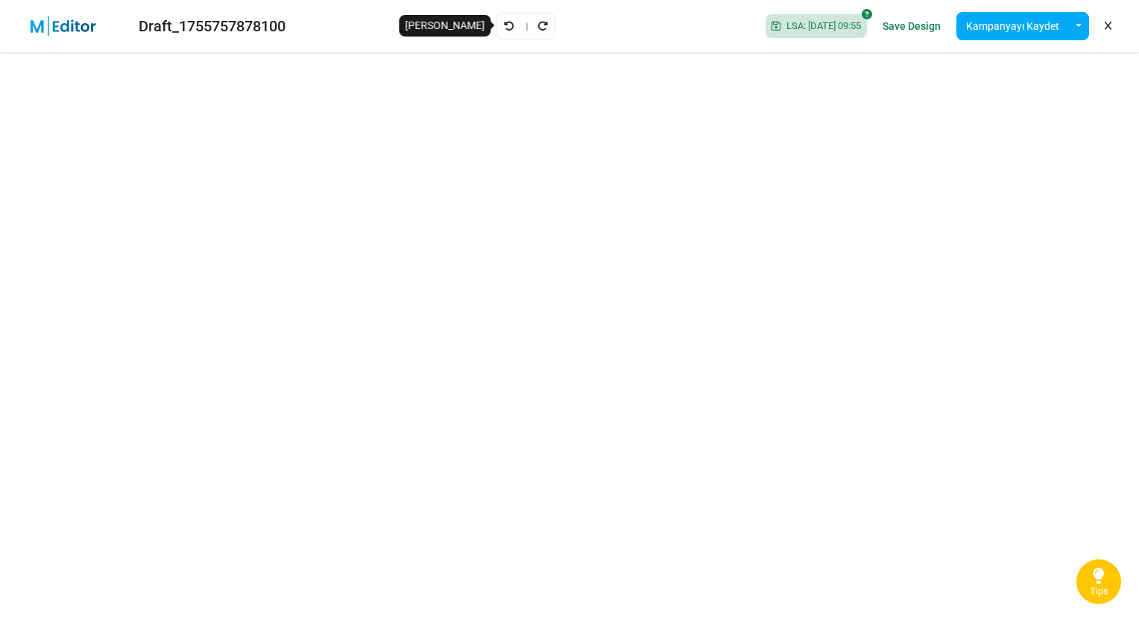
click at [504, 21] on icon "Geri Al" at bounding box center [509, 26] width 10 height 10
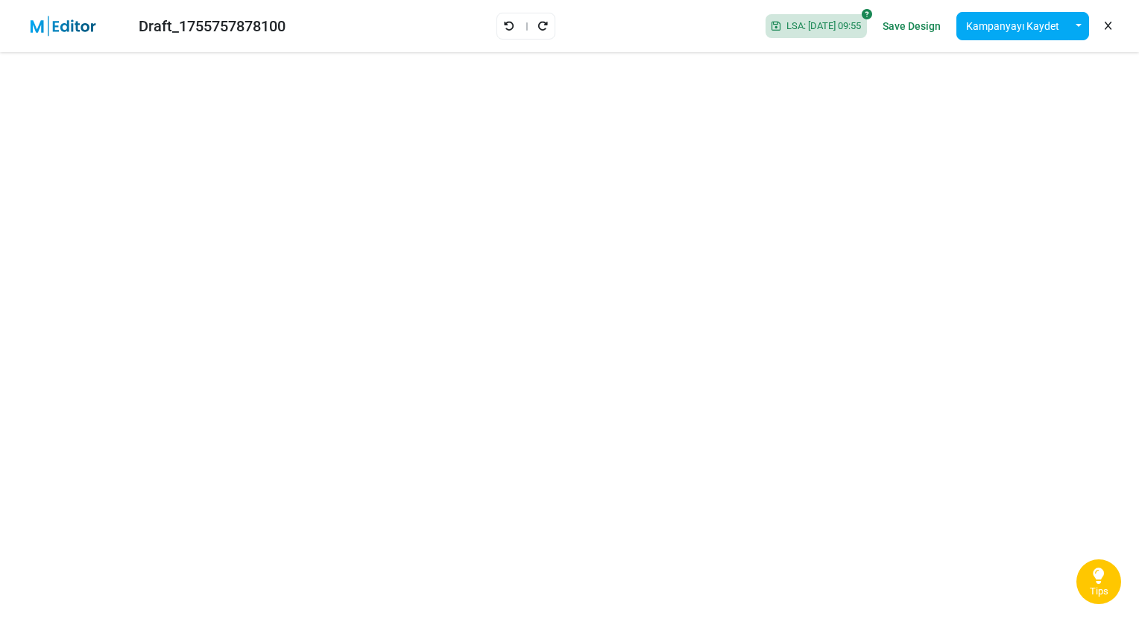
click at [504, 21] on icon "Geri Al" at bounding box center [509, 26] width 10 height 10
click at [537, 21] on icon "Yeniden Uygula" at bounding box center [542, 26] width 10 height 10
click at [504, 25] on icon "Geri Al" at bounding box center [509, 26] width 10 height 10
click at [504, 28] on icon "Geri Al" at bounding box center [509, 26] width 10 height 10
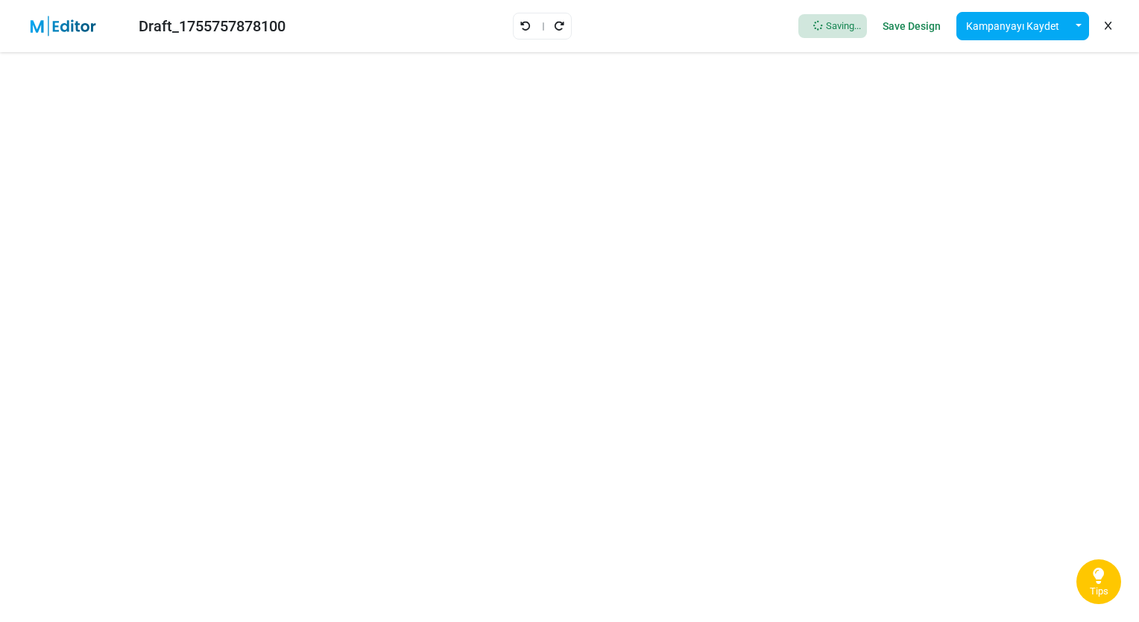
click at [520, 28] on div at bounding box center [542, 26] width 59 height 27
click at [532, 25] on div at bounding box center [525, 26] width 59 height 27
click at [505, 25] on icon "Geri Al" at bounding box center [509, 26] width 10 height 10
click at [537, 31] on icon "Yeniden Uygula" at bounding box center [542, 26] width 10 height 10
click at [504, 27] on icon "Geri Al" at bounding box center [509, 26] width 10 height 10
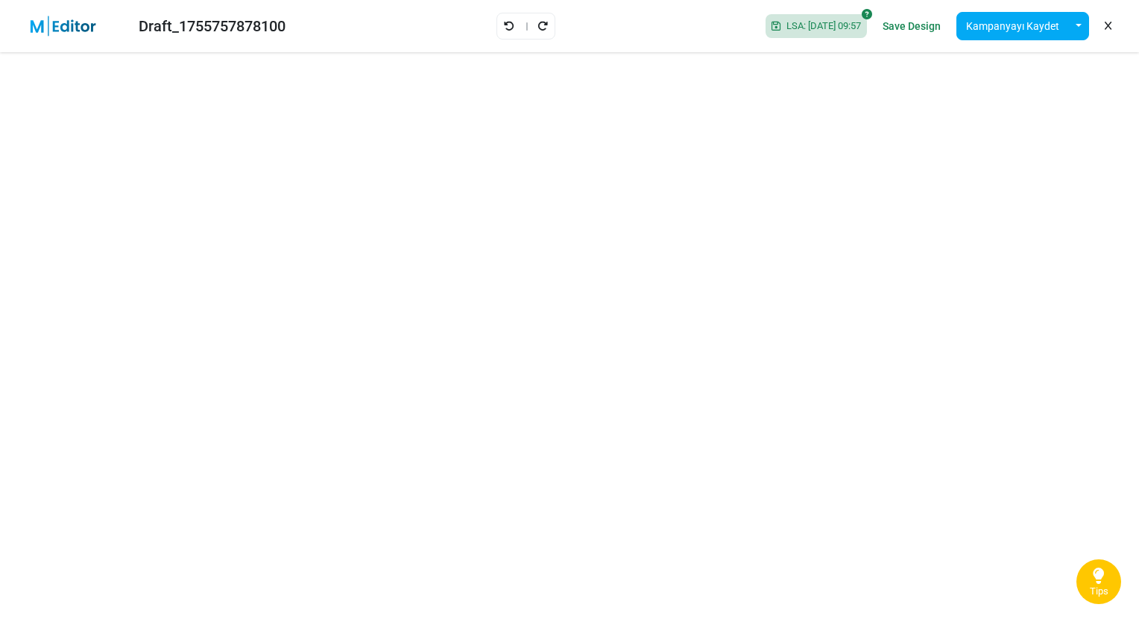
click at [504, 27] on icon "Geri Al" at bounding box center [509, 26] width 10 height 10
click at [496, 26] on div at bounding box center [525, 26] width 59 height 27
click at [504, 23] on icon "Geri Al" at bounding box center [509, 26] width 10 height 10
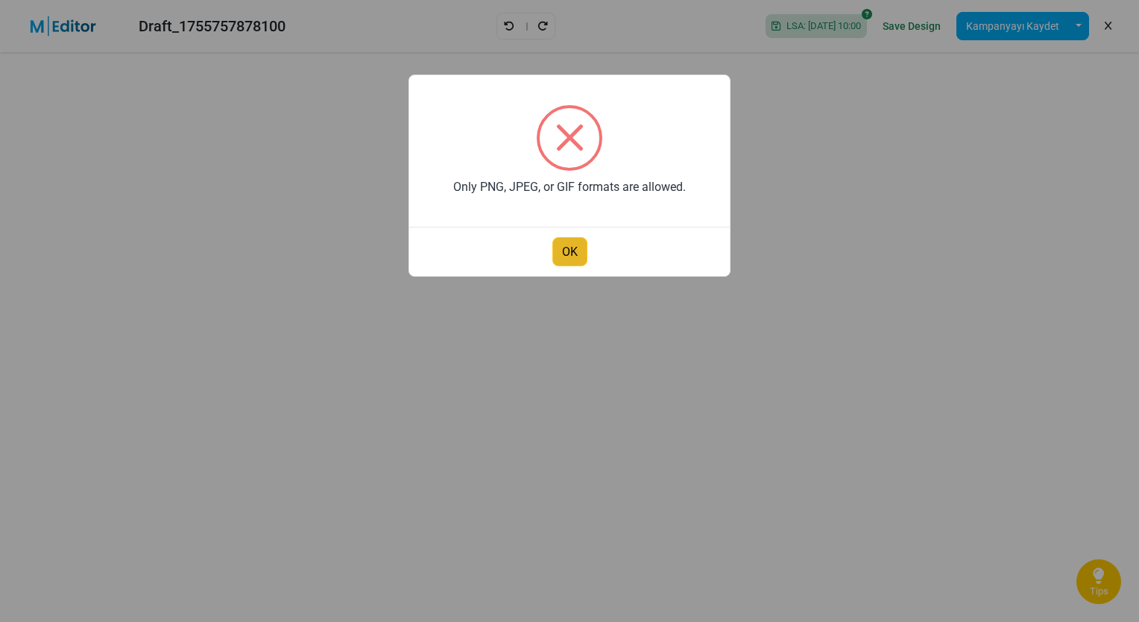
click at [561, 251] on button "OK" at bounding box center [569, 251] width 35 height 29
click at [584, 249] on button "OK" at bounding box center [569, 251] width 35 height 29
click at [561, 253] on button "OK" at bounding box center [569, 251] width 35 height 29
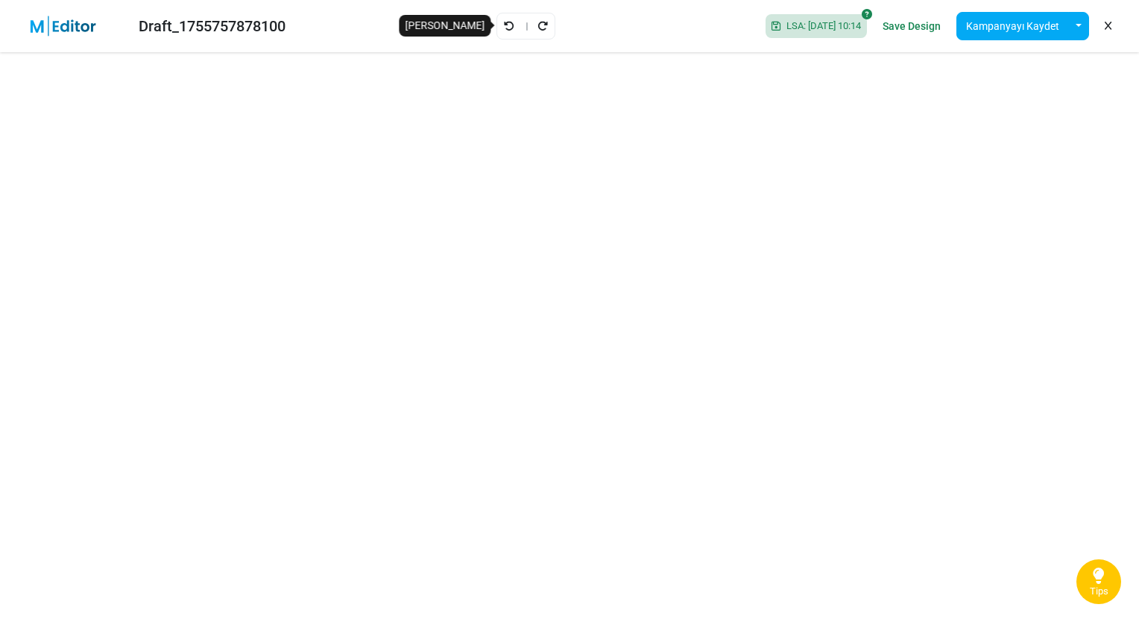
click at [503, 33] on link "Geri Al" at bounding box center [509, 25] width 12 height 19
click at [503, 34] on link "Geri Al" at bounding box center [509, 25] width 12 height 19
click at [506, 25] on link "Geri Al" at bounding box center [509, 25] width 12 height 19
click at [504, 31] on icon "Geri Al" at bounding box center [509, 26] width 10 height 10
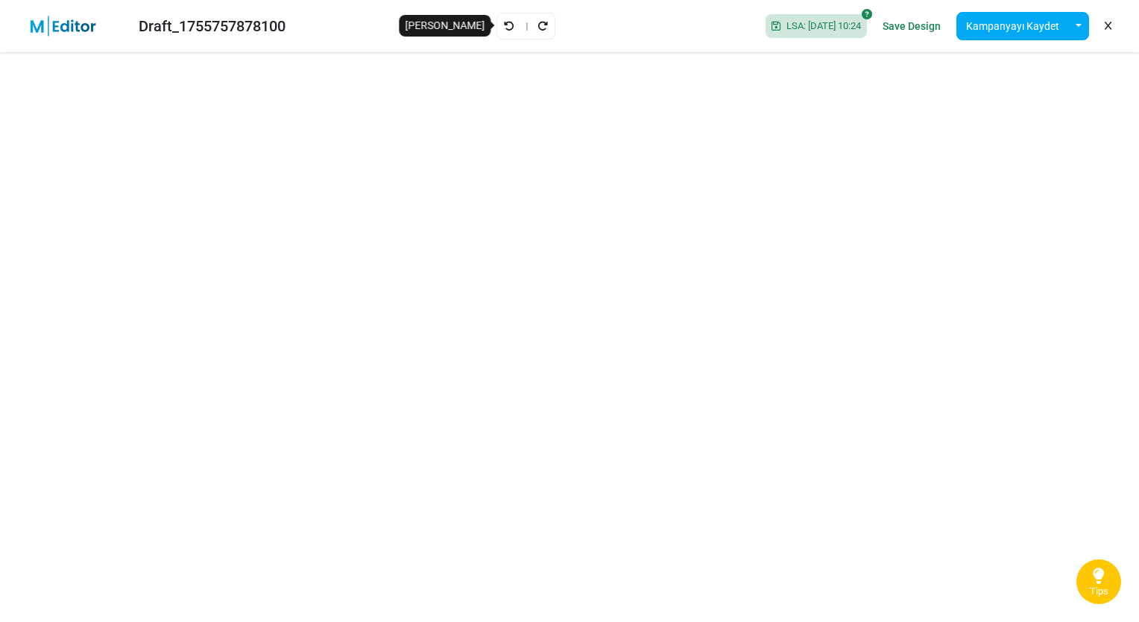
click at [504, 27] on icon "Geri Al" at bounding box center [509, 26] width 10 height 10
click at [503, 27] on div "Draft_1755757878100 Saving... Save Design Kampanyayı Kaydet Şablon Olarak Kayde…" at bounding box center [569, 26] width 1139 height 52
click at [528, 25] on icon "Geri Al" at bounding box center [525, 26] width 10 height 10
click at [537, 25] on link "Yeniden Uygula" at bounding box center [543, 25] width 12 height 19
click at [507, 26] on div at bounding box center [525, 26] width 59 height 27
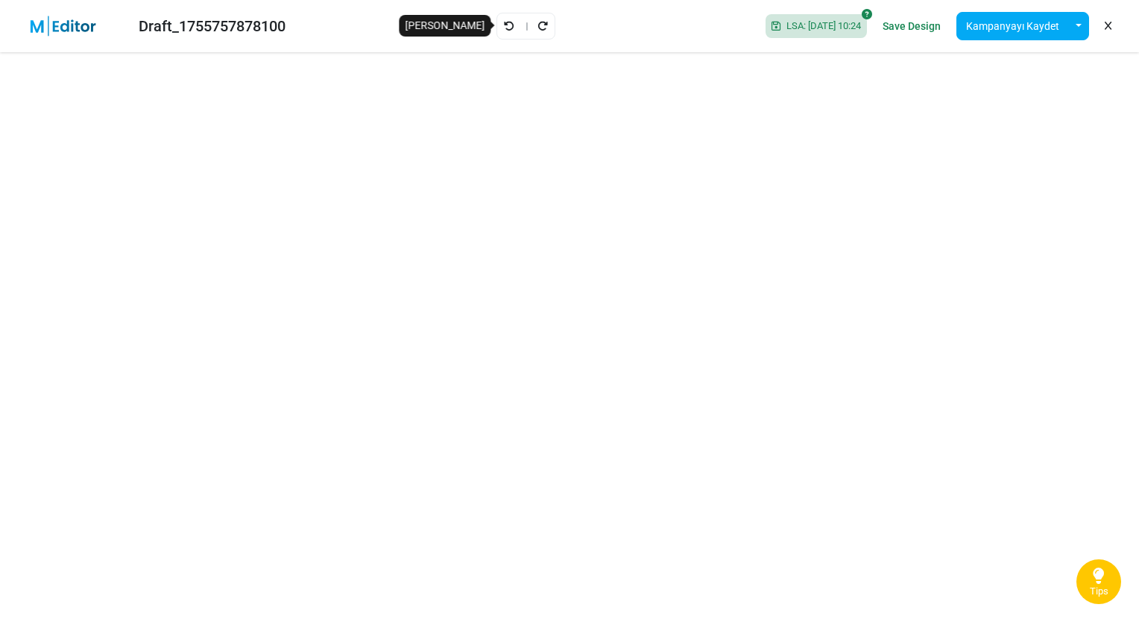
click at [504, 22] on icon "Geri Al" at bounding box center [509, 26] width 10 height 10
click at [498, 22] on div "Draft_1755757878100 Saving... Save Design Kampanyayı Kaydet Şablon Olarak Kayde…" at bounding box center [569, 26] width 1139 height 52
click at [523, 22] on div at bounding box center [542, 26] width 59 height 27
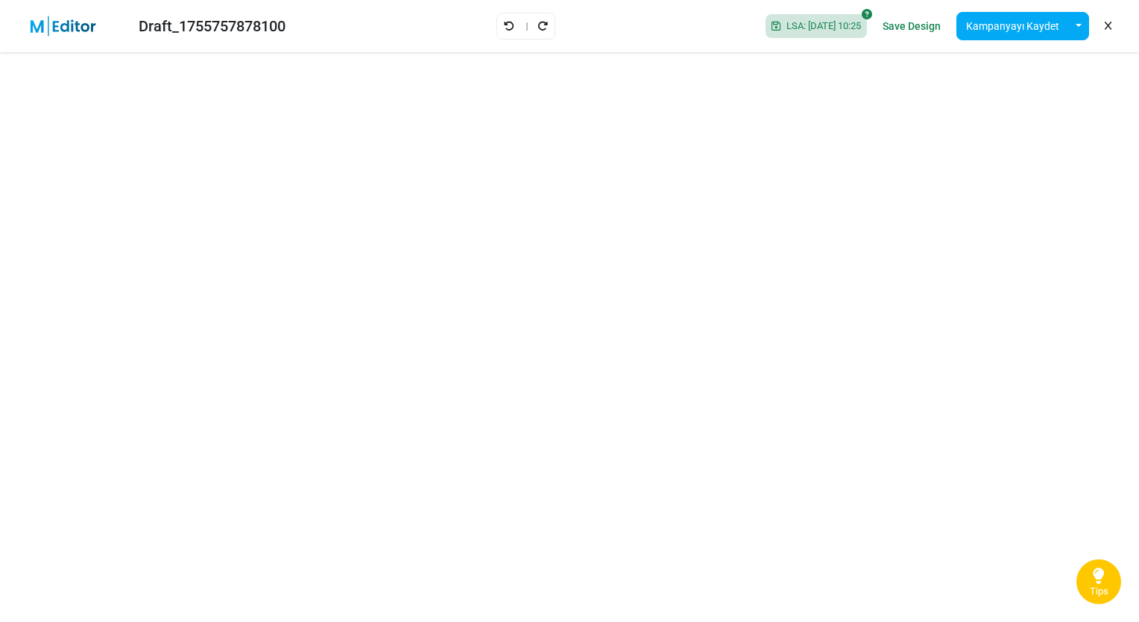
click at [523, 22] on icon at bounding box center [525, 26] width 10 height 10
click at [504, 26] on icon "Geri Al" at bounding box center [509, 26] width 10 height 10
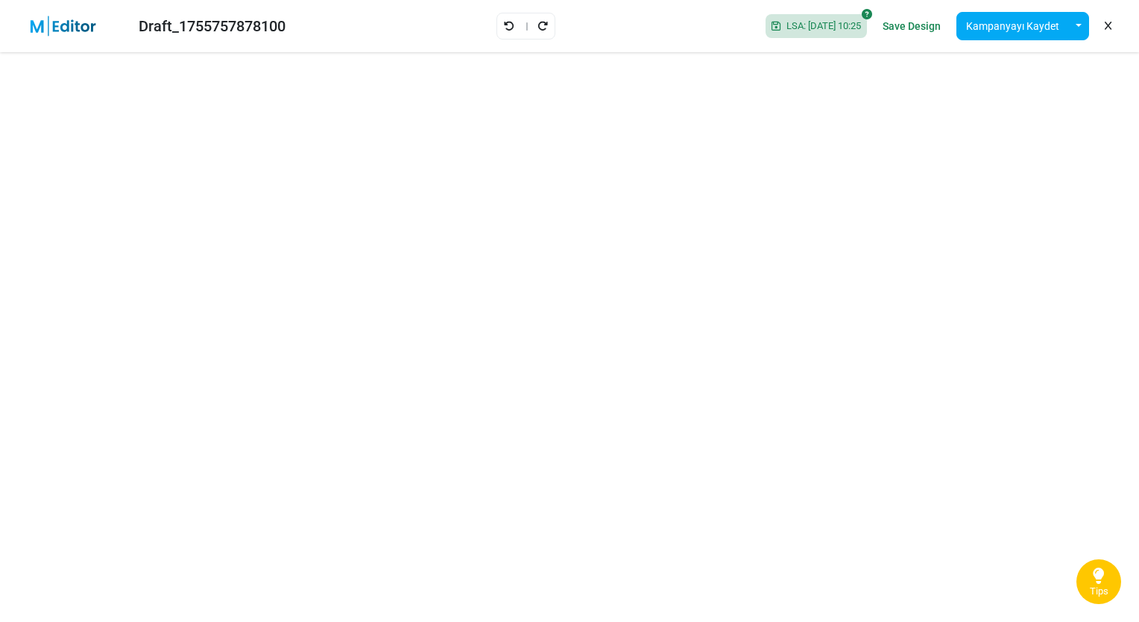
click at [504, 26] on icon "Geri Al" at bounding box center [509, 26] width 10 height 10
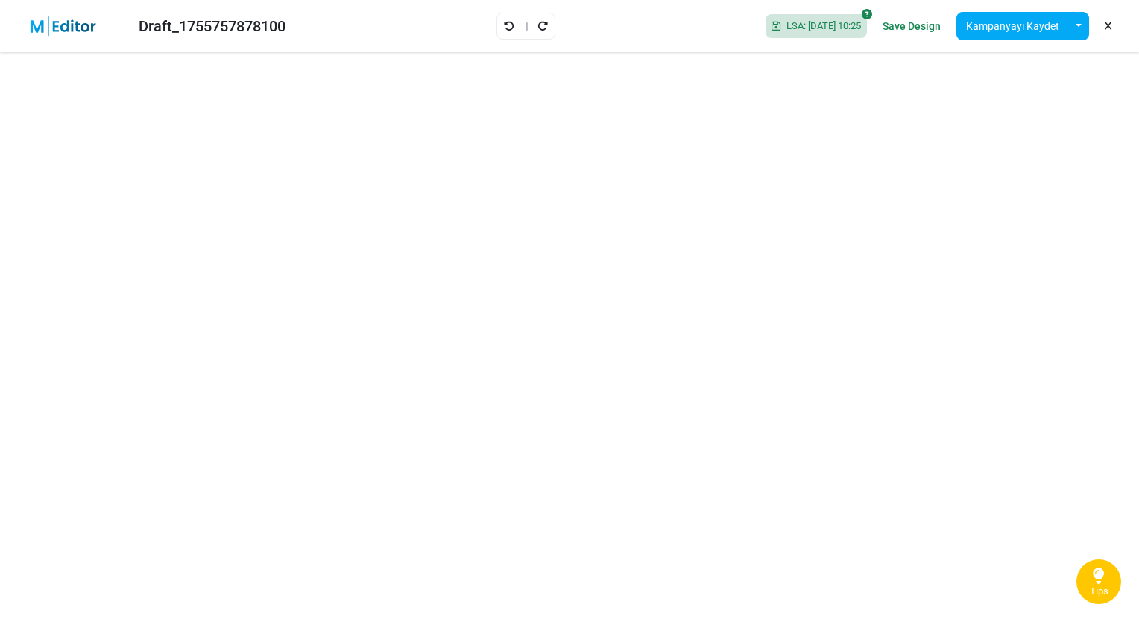
click at [504, 26] on icon "Geri Al" at bounding box center [509, 26] width 10 height 10
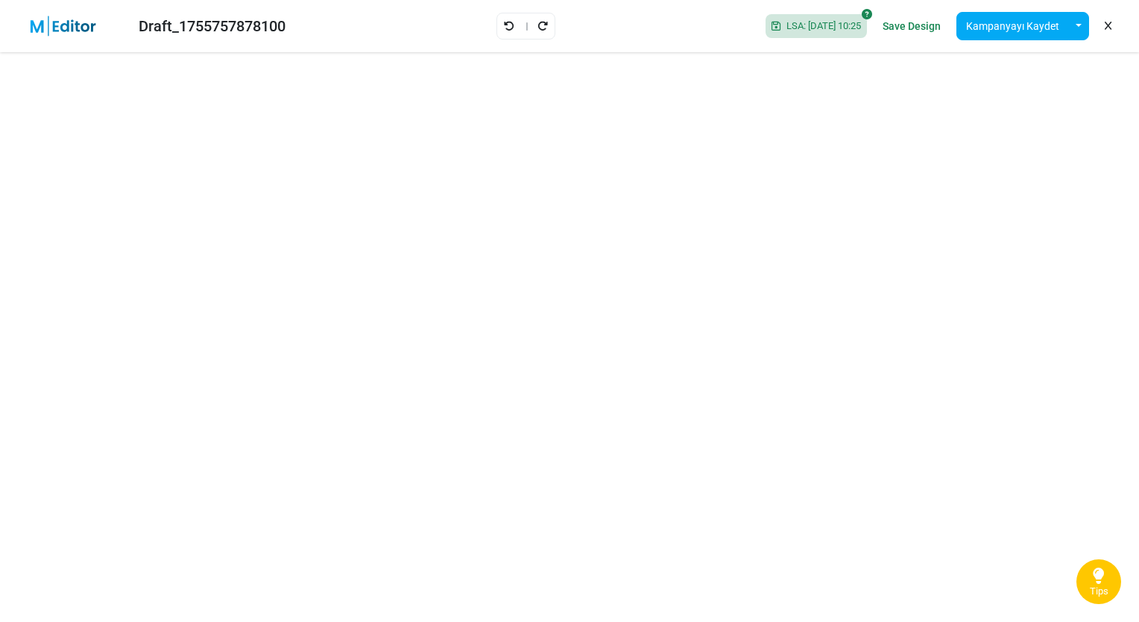
click at [504, 26] on icon "Geri Al" at bounding box center [509, 26] width 10 height 10
click at [552, 28] on div "Draft_1755757878100 Saving... Save Design Kampanyayı Kaydet Şablon Olarak Kayde…" at bounding box center [569, 26] width 1139 height 52
click at [537, 18] on link "Yeniden Uygula" at bounding box center [543, 25] width 12 height 19
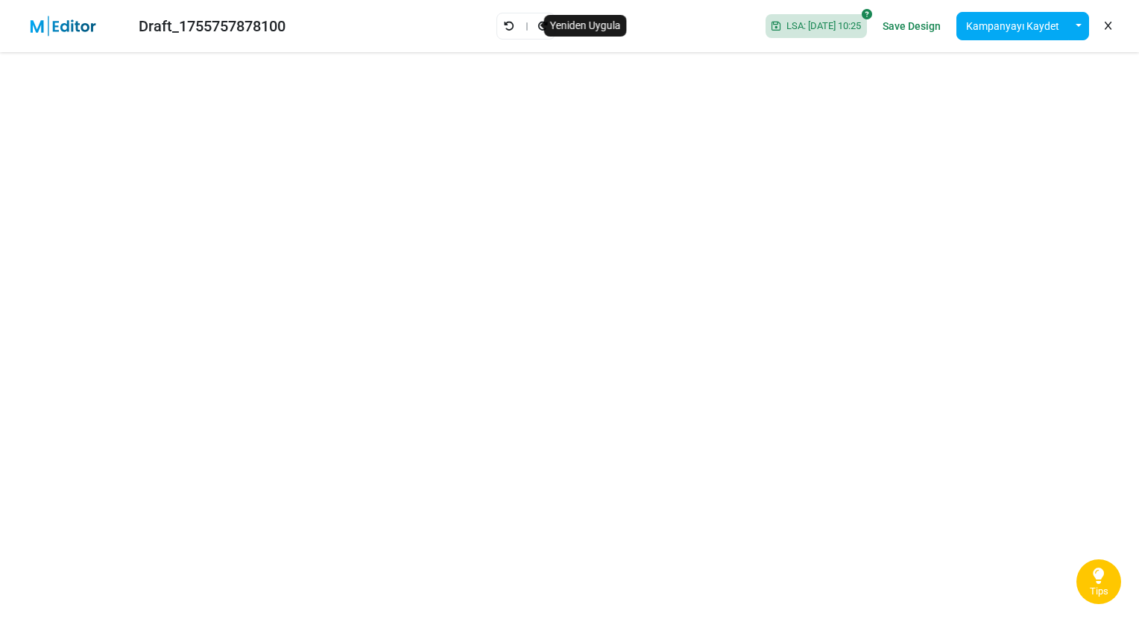
click at [537, 19] on link "Yeniden Uygula" at bounding box center [543, 25] width 12 height 19
click at [534, 19] on div at bounding box center [542, 26] width 59 height 27
click at [537, 19] on link "Yeniden Uygula" at bounding box center [543, 25] width 12 height 19
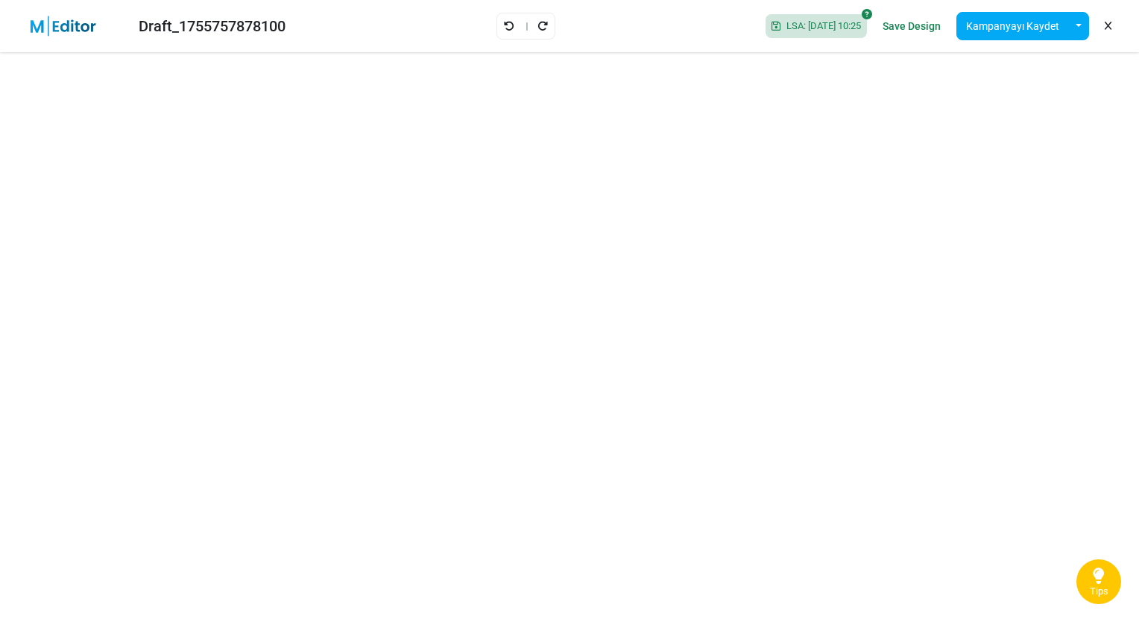
click at [537, 19] on link "Yeniden Uygula" at bounding box center [543, 25] width 12 height 19
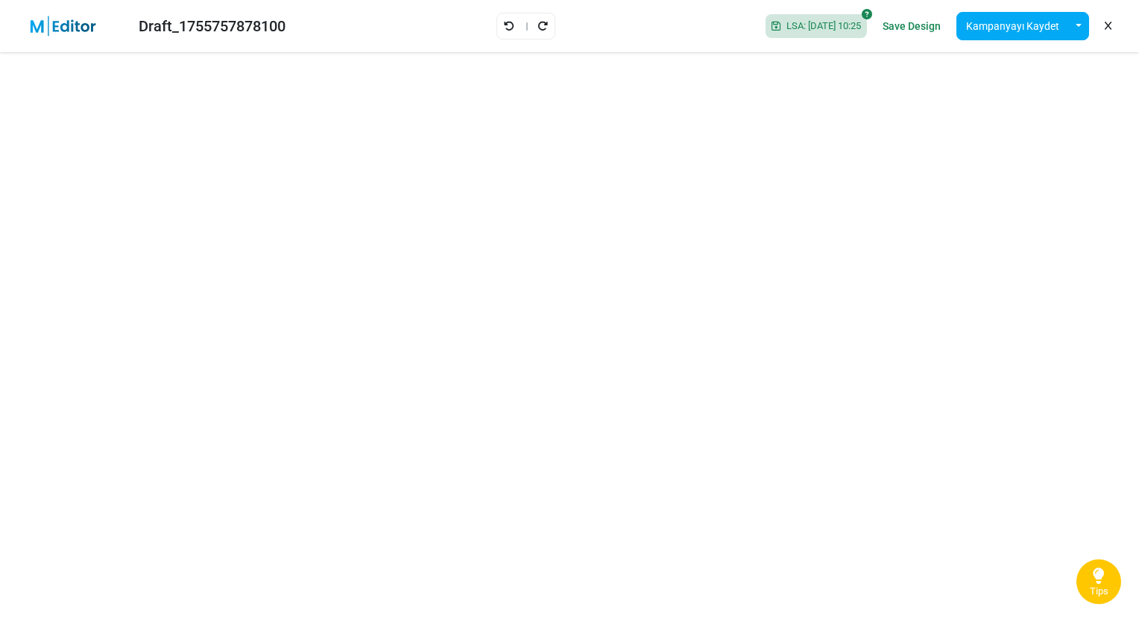
click at [537, 19] on link "Yeniden Uygula" at bounding box center [543, 25] width 12 height 19
click at [506, 27] on link "Geri Al" at bounding box center [509, 25] width 12 height 19
click at [504, 22] on icon "Geri Al" at bounding box center [509, 26] width 10 height 10
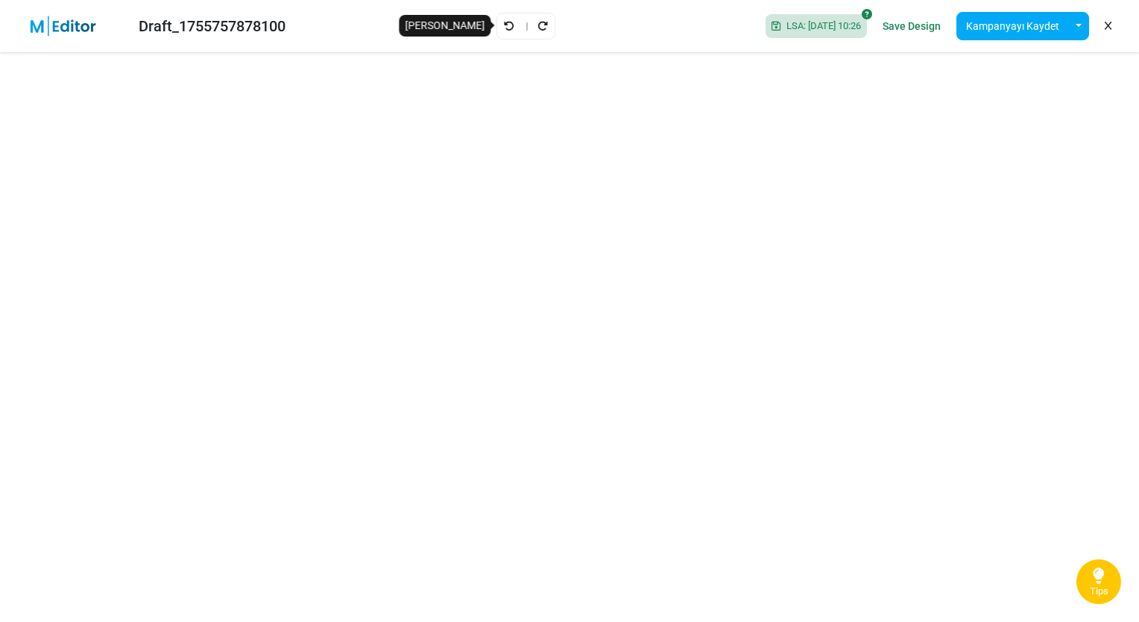
click at [506, 27] on link "Geri Al" at bounding box center [509, 25] width 12 height 19
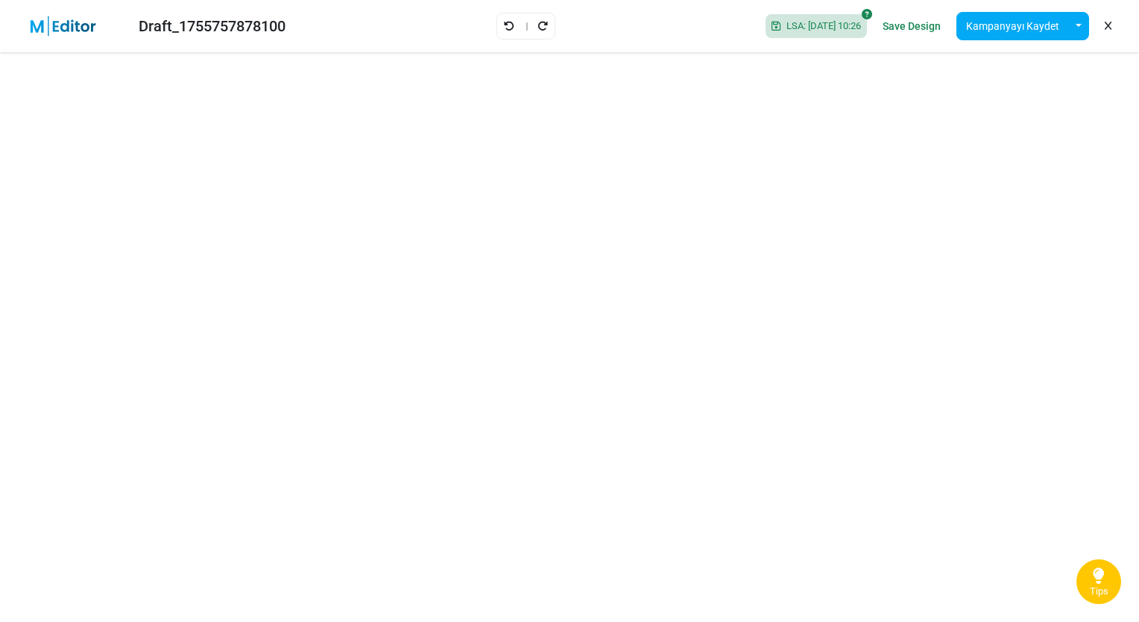
click at [506, 27] on link "Geri Al" at bounding box center [509, 25] width 12 height 19
click at [505, 21] on icon "Geri Al" at bounding box center [509, 26] width 10 height 10
click at [504, 23] on icon "Geri Al" at bounding box center [509, 26] width 10 height 10
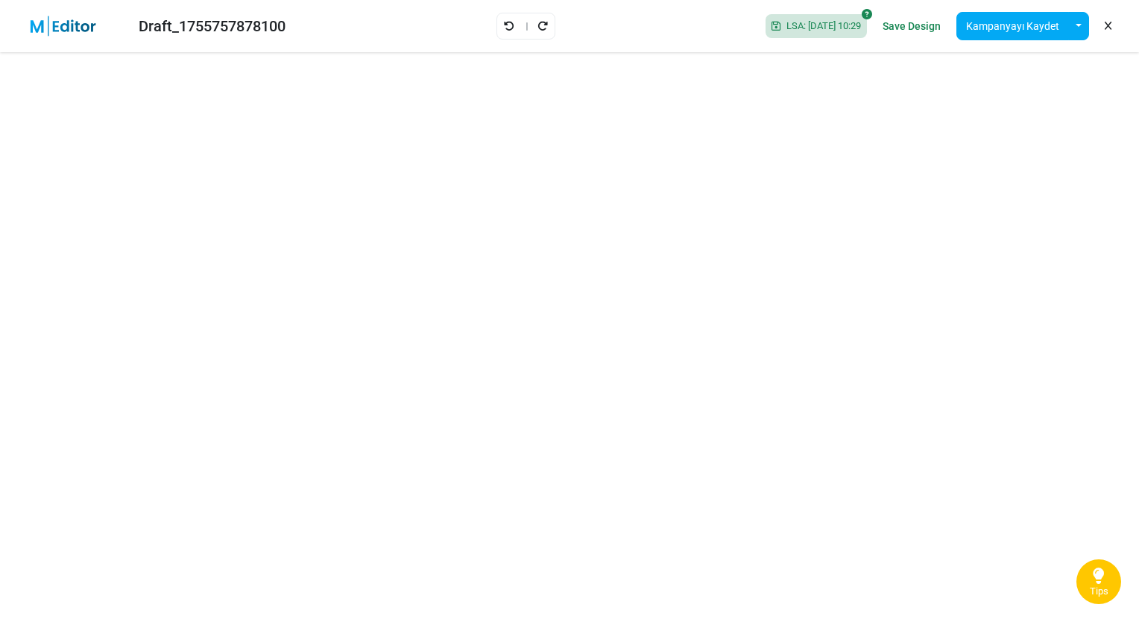
click at [504, 23] on icon "Geri Al" at bounding box center [509, 26] width 10 height 10
click at [537, 22] on icon "Yeniden Uygula" at bounding box center [542, 26] width 10 height 10
click at [992, 22] on button "Kampanyayı Kaydet" at bounding box center [1012, 26] width 113 height 28
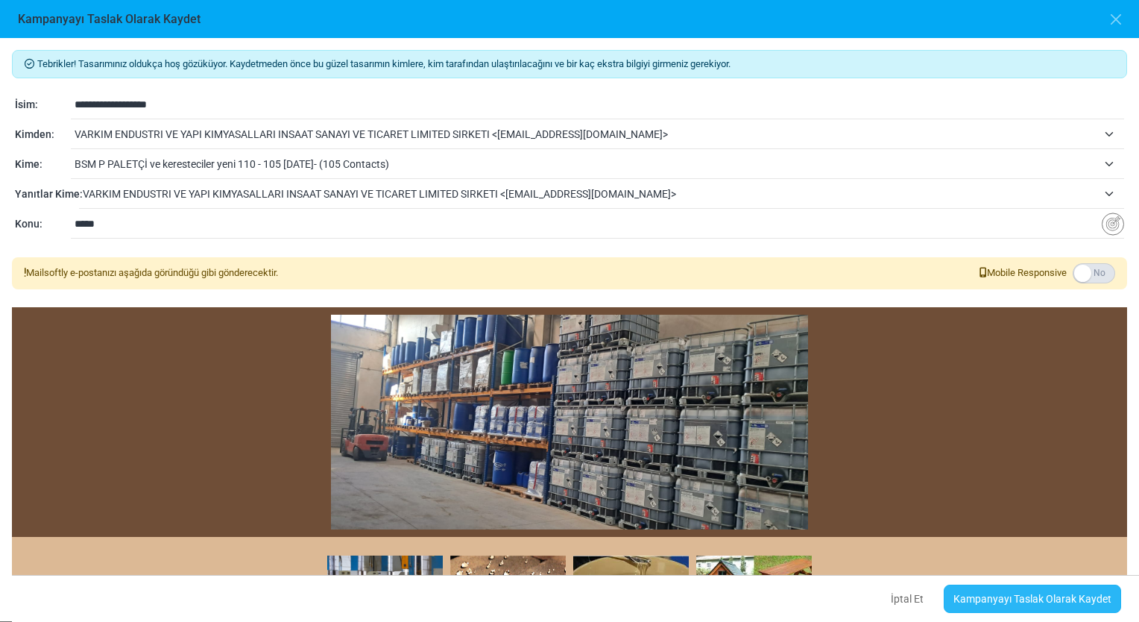
click at [1029, 607] on link "Kampanyayı Taslak Olarak Kaydet" at bounding box center [1032, 598] width 177 height 28
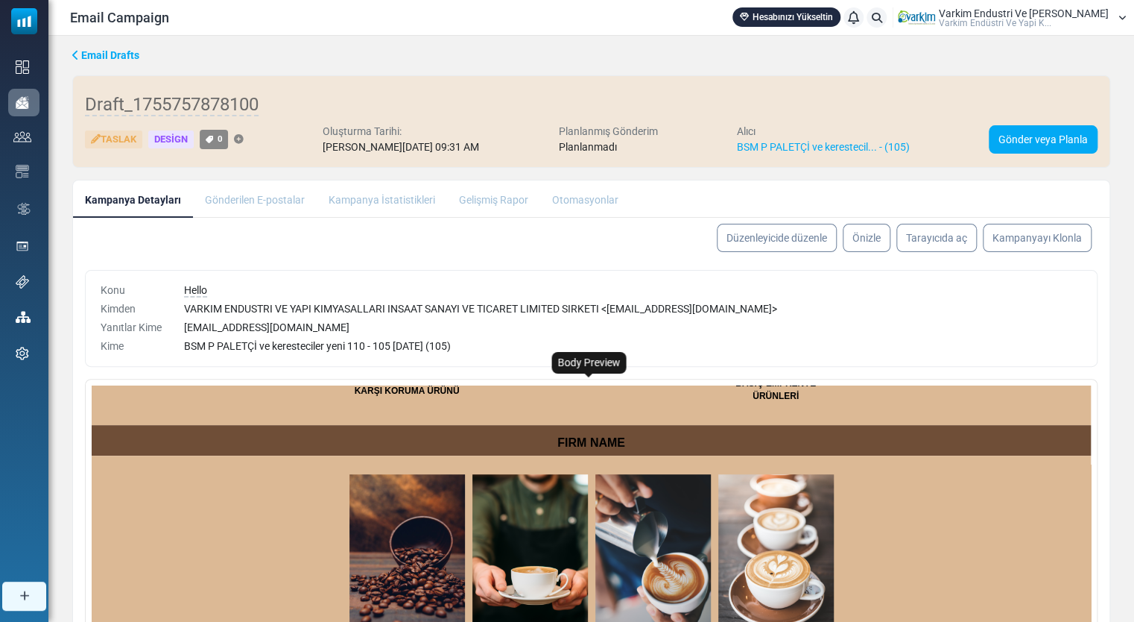
scroll to position [523, 0]
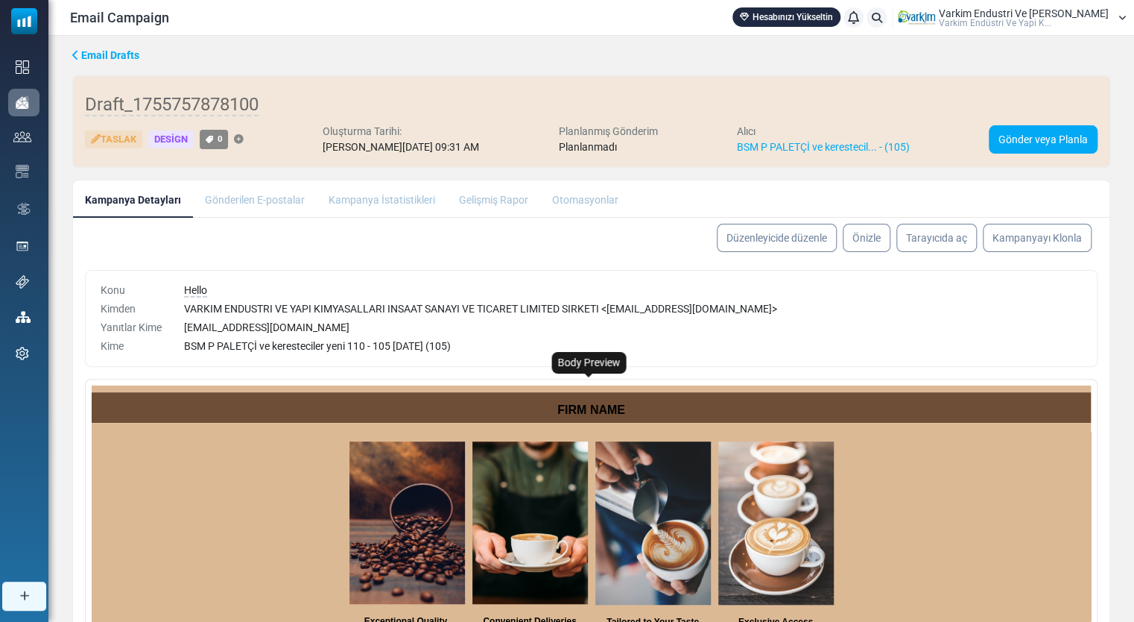
drag, startPoint x: 1081, startPoint y: 453, endPoint x: 1207, endPoint y: 915, distance: 479.0
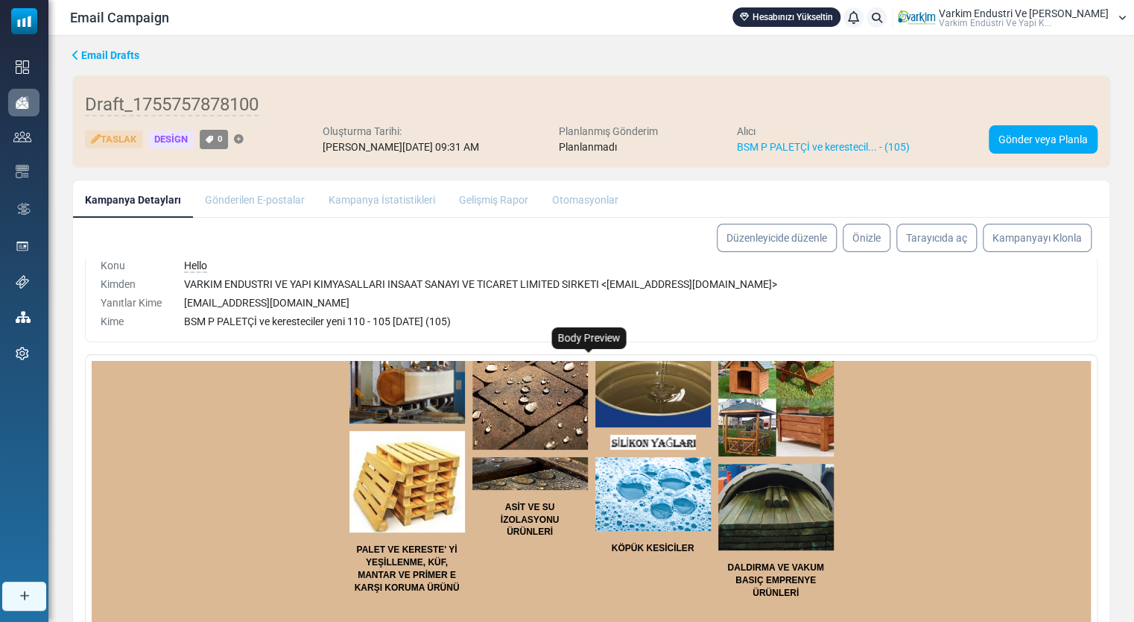
scroll to position [26, 0]
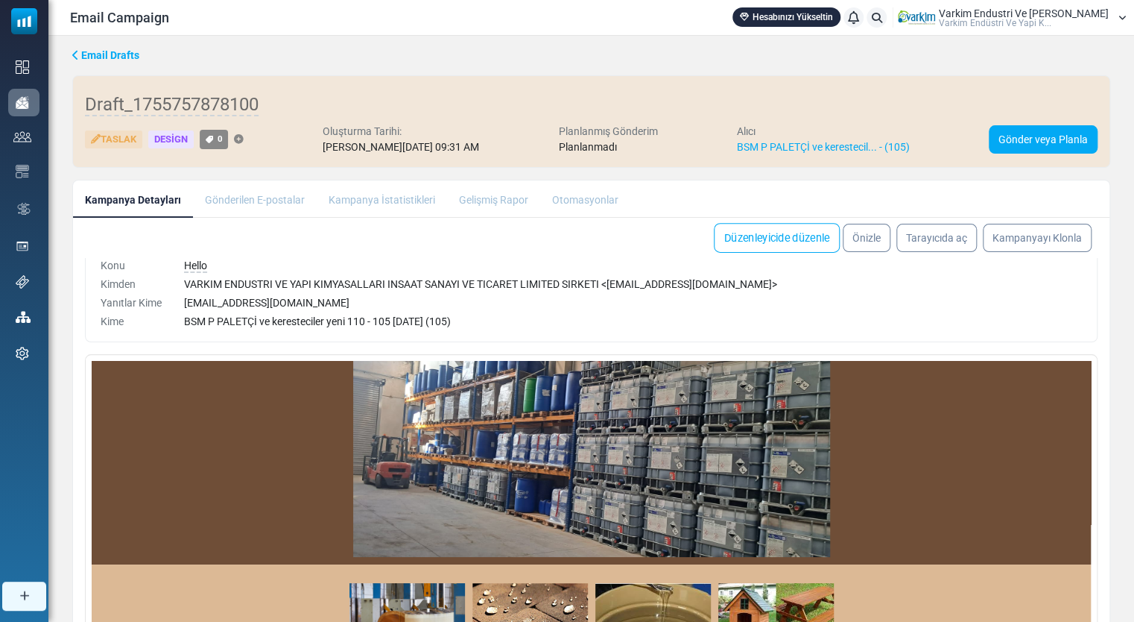
click at [800, 230] on link "Düzenleyicide düzenle" at bounding box center [777, 238] width 126 height 30
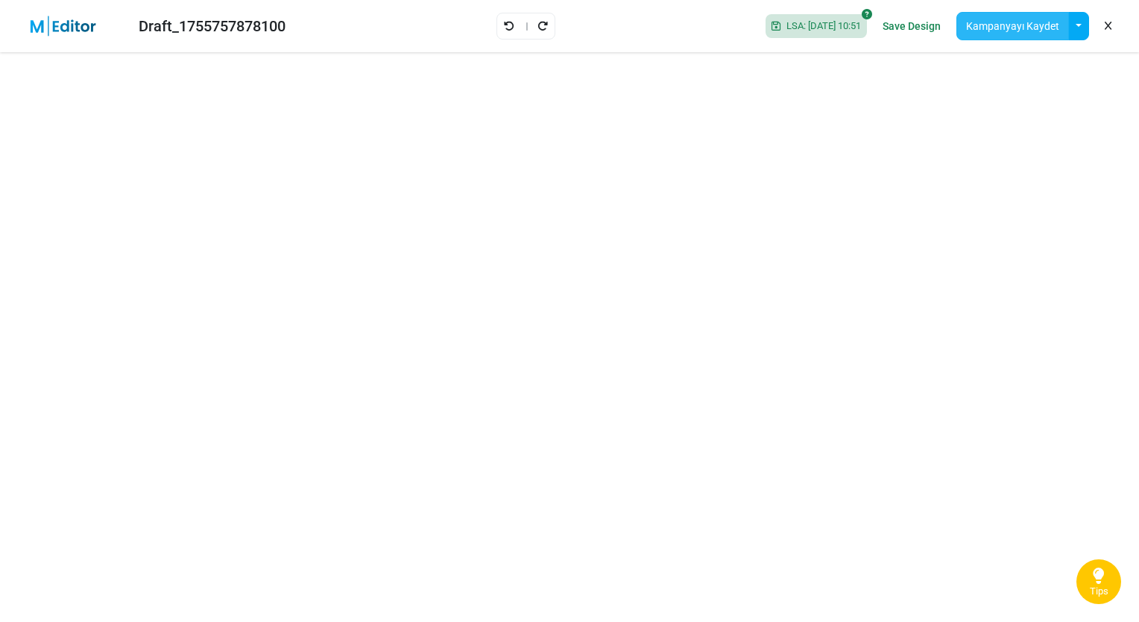
click at [1000, 37] on button "Kampanyayı Kaydet" at bounding box center [1012, 26] width 113 height 28
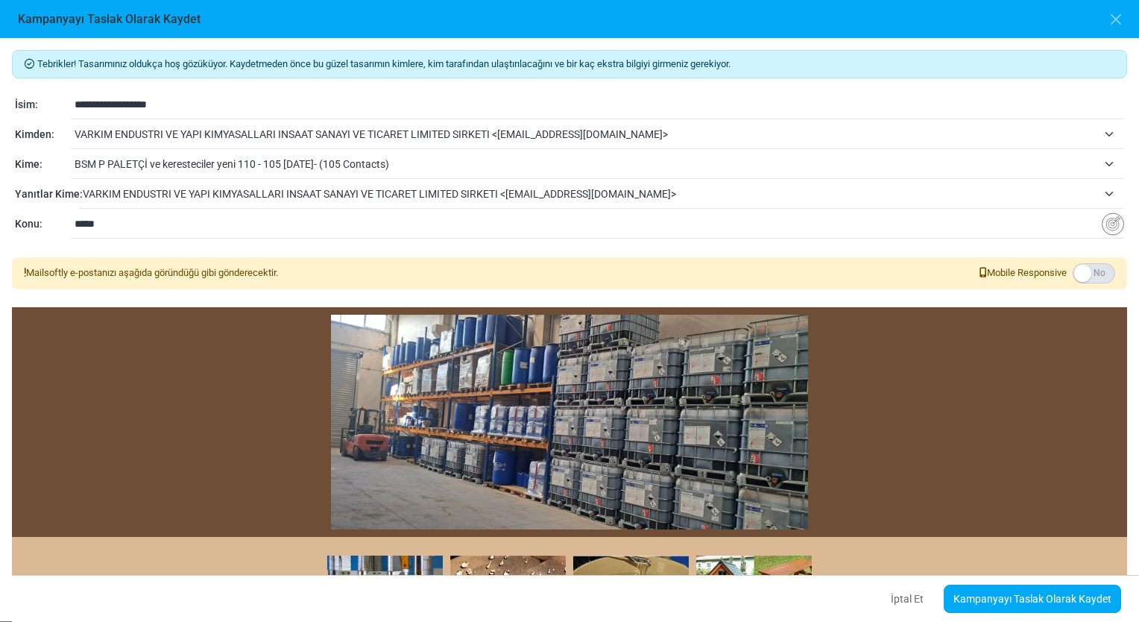
drag, startPoint x: 180, startPoint y: 228, endPoint x: -3, endPoint y: 209, distance: 183.6
click at [0, 209] on html "Mailsoftly Hesabınızı Yükseltin Bildirimler Varkim Endustri Ve Yapi Kim... Vark…" at bounding box center [569, 310] width 1139 height 621
type input "*"
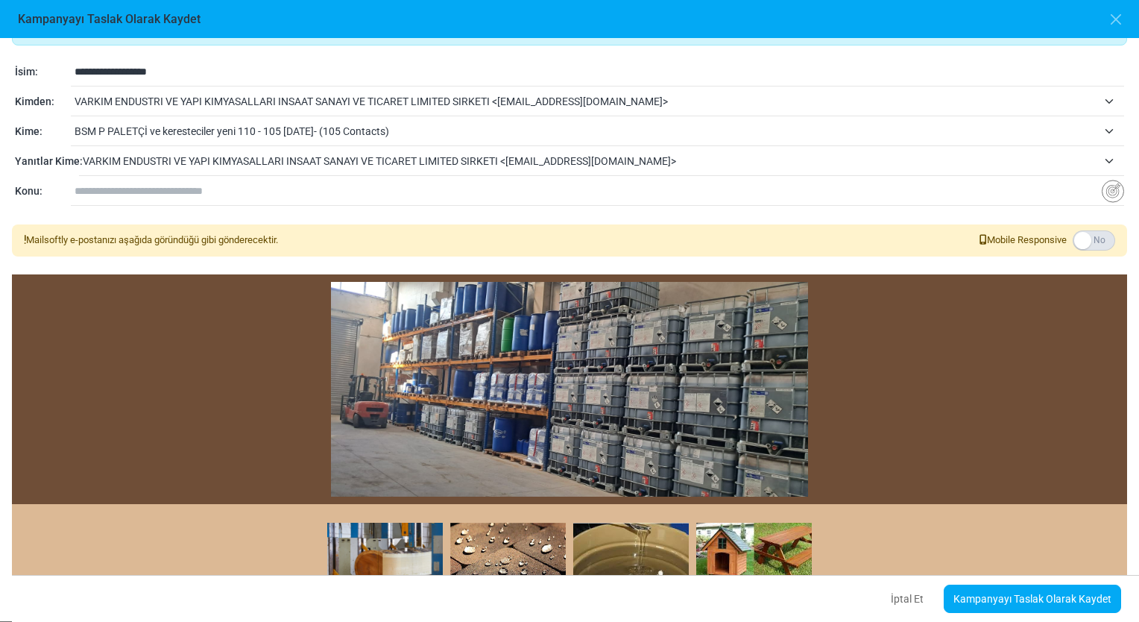
click at [332, 181] on input "text" at bounding box center [588, 191] width 1027 height 28
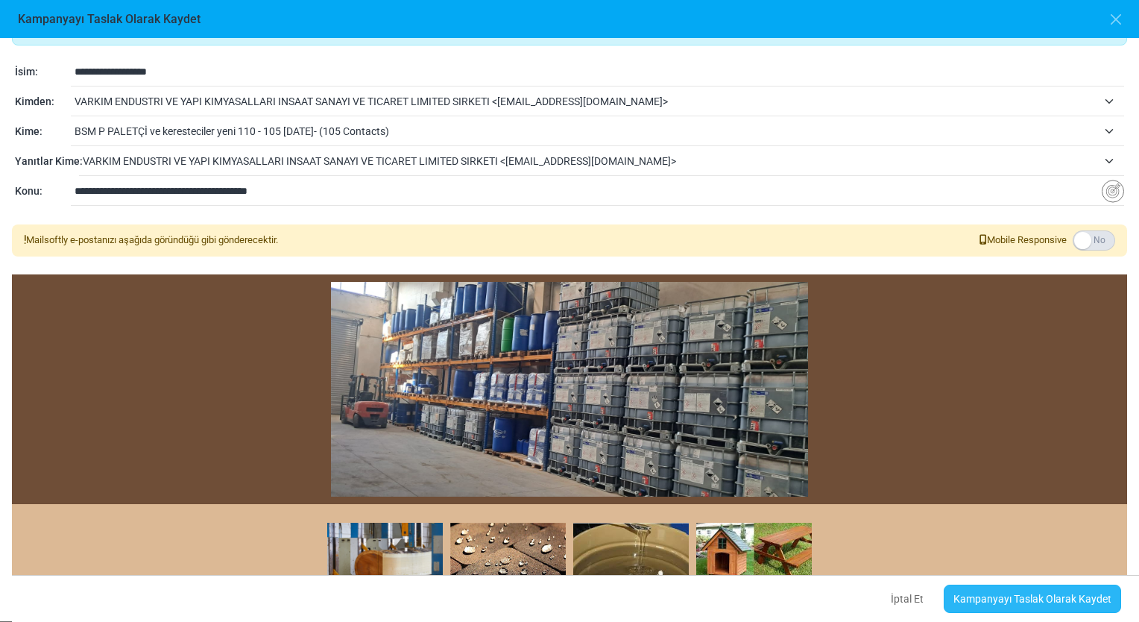
type input "**********"
click at [1064, 610] on link "Kampanyayı Taslak Olarak Kaydet" at bounding box center [1032, 598] width 177 height 28
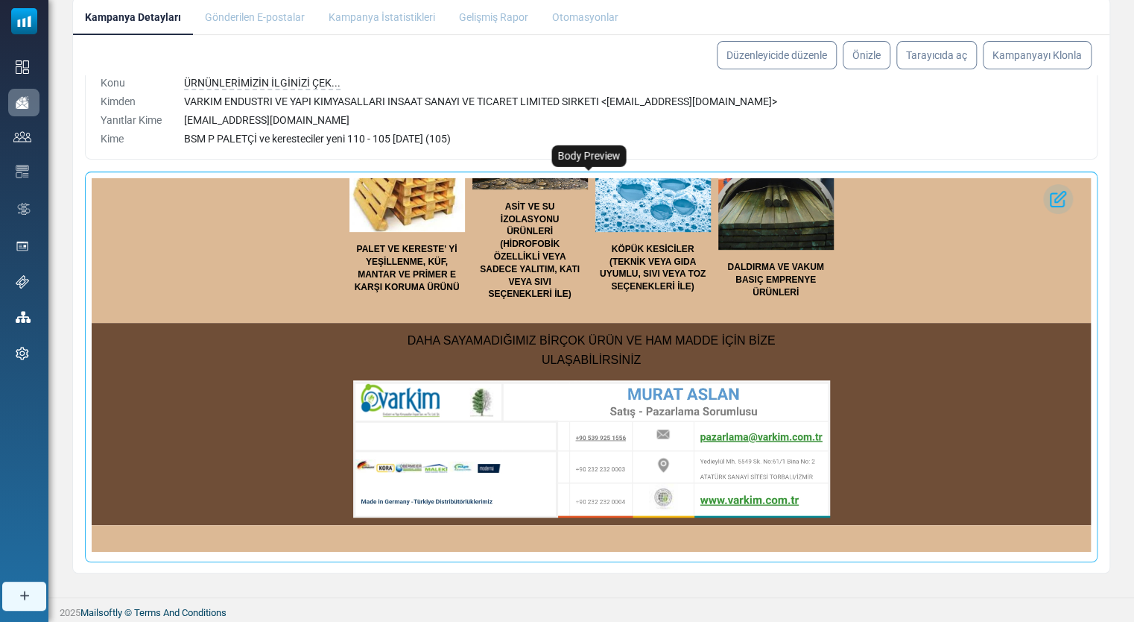
scroll to position [404, 0]
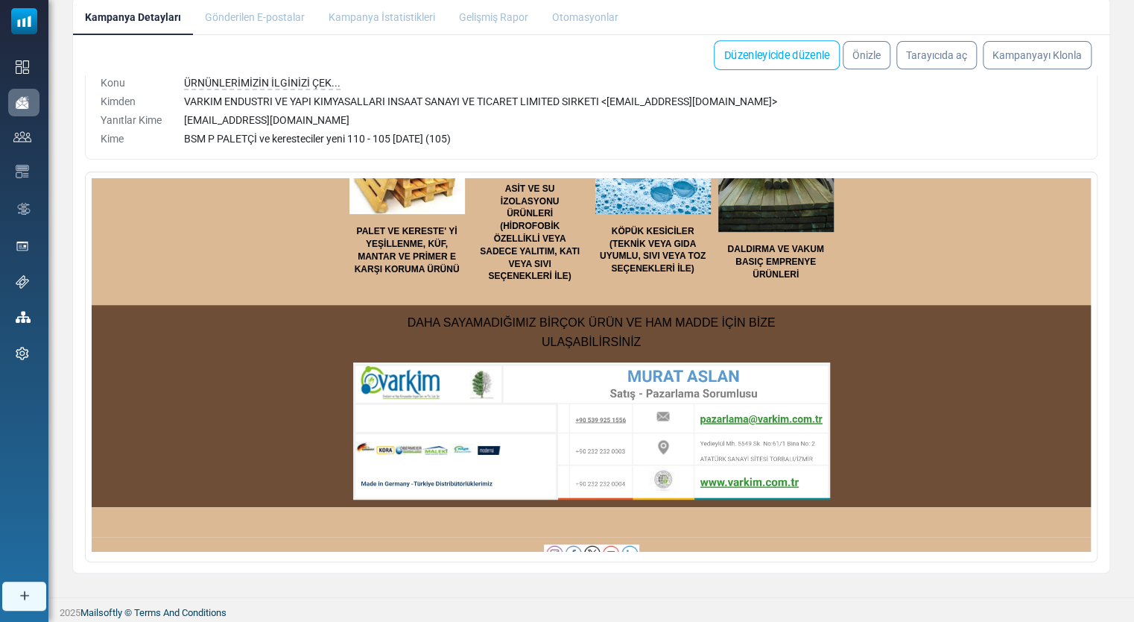
click at [773, 58] on link "Düzenleyicide düzenle" at bounding box center [777, 55] width 126 height 30
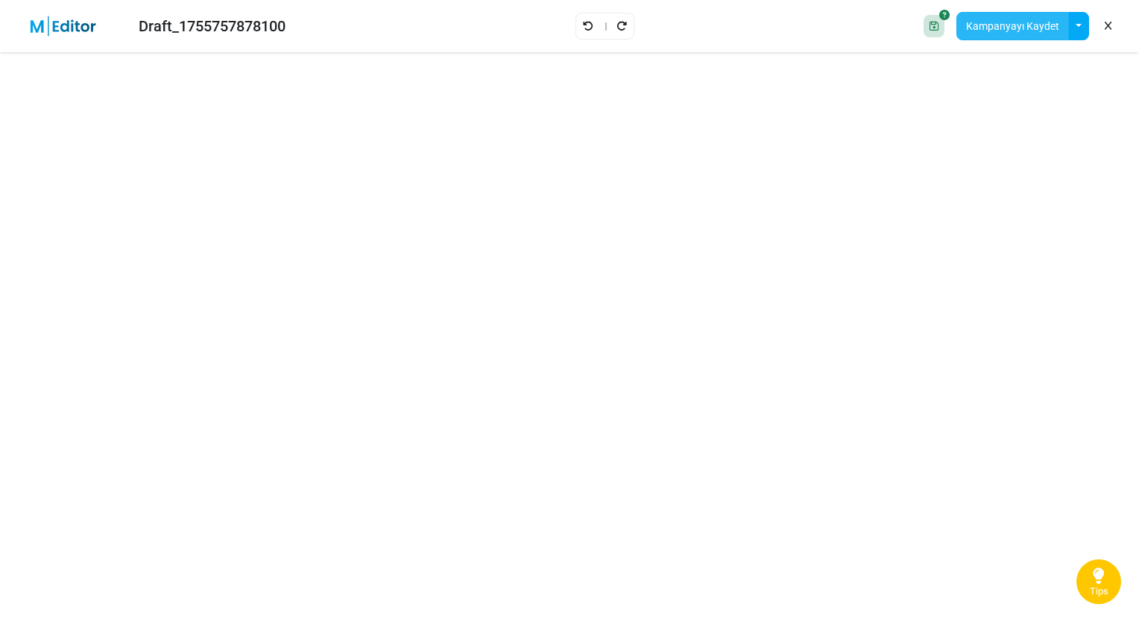
click at [1038, 31] on button "Kampanyayı Kaydet" at bounding box center [1012, 26] width 113 height 28
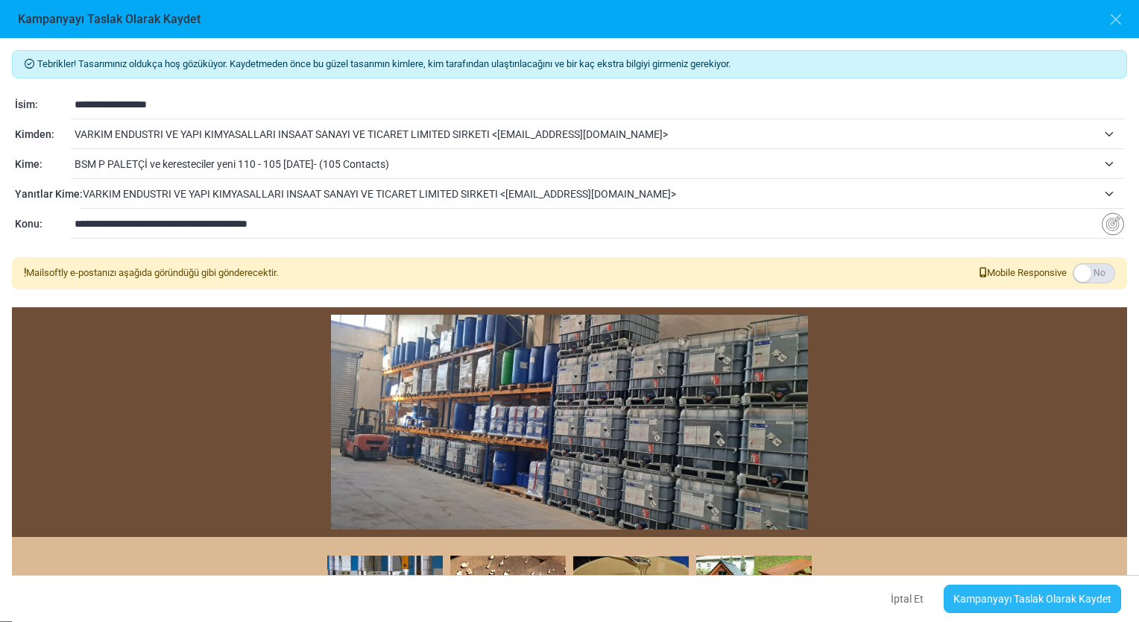
click at [1035, 609] on link "Kampanyayı Taslak Olarak Kaydet" at bounding box center [1032, 598] width 177 height 28
